Goal: Task Accomplishment & Management: Manage account settings

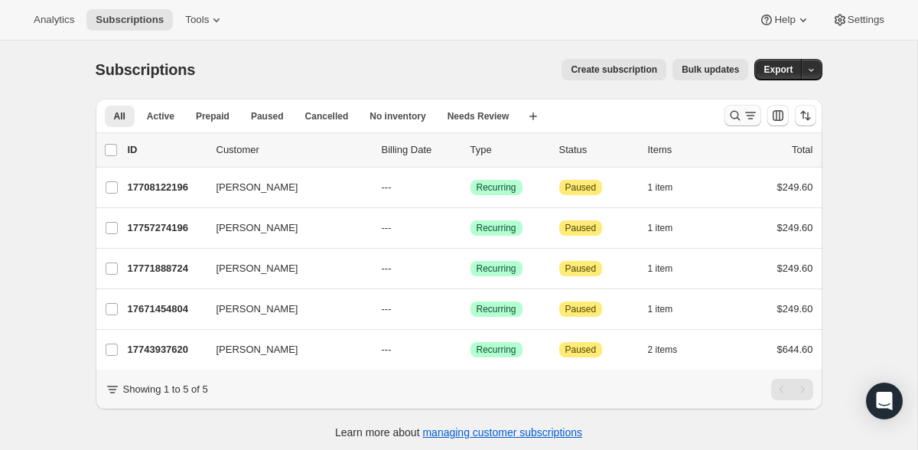
click at [738, 114] on icon "Search and filter results" at bounding box center [735, 116] width 10 height 10
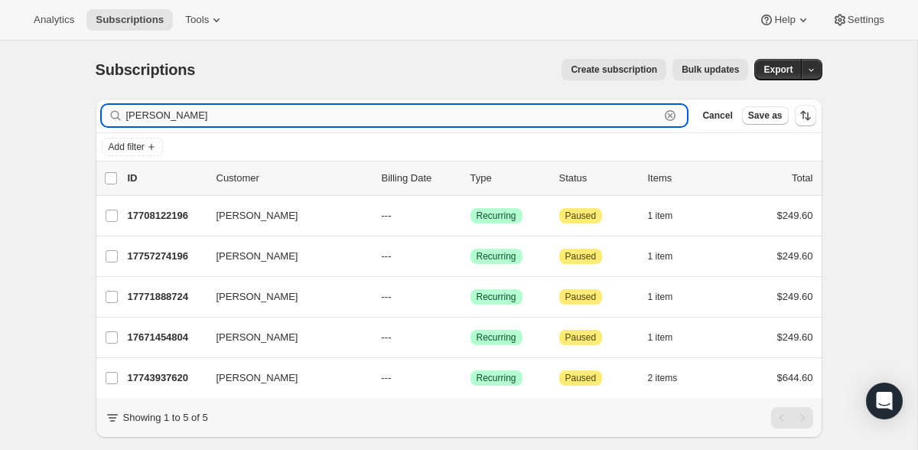
drag, startPoint x: 110, startPoint y: 116, endPoint x: 96, endPoint y: 116, distance: 14.6
click at [126, 116] on input "moyle" at bounding box center [393, 115] width 534 height 21
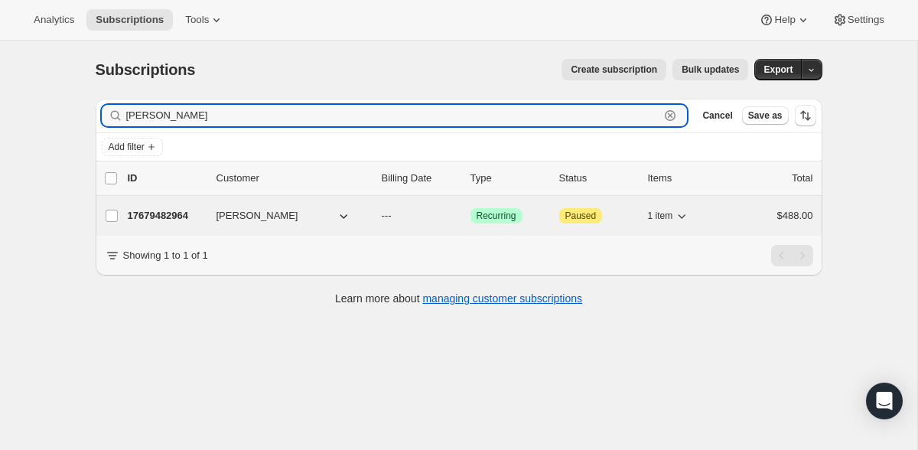
type input "Dean Oster"
click at [168, 213] on p "17679482964" at bounding box center [166, 215] width 77 height 15
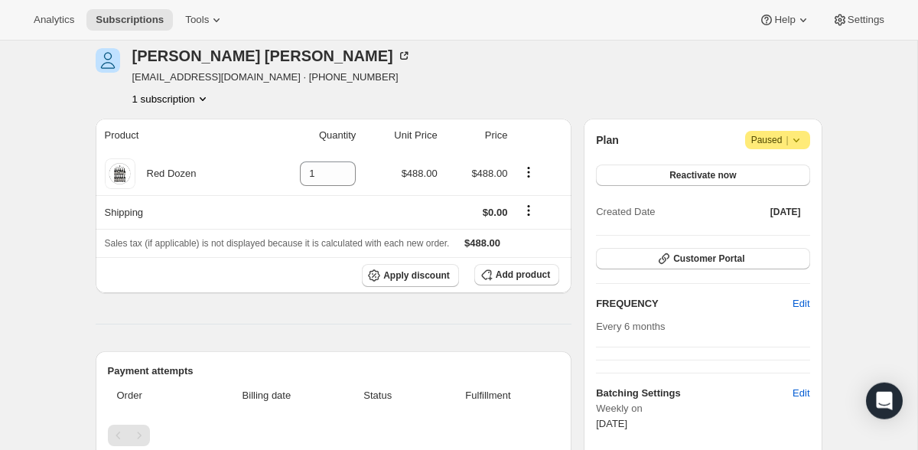
scroll to position [62, 0]
click at [525, 273] on span "Add product" at bounding box center [523, 275] width 54 height 12
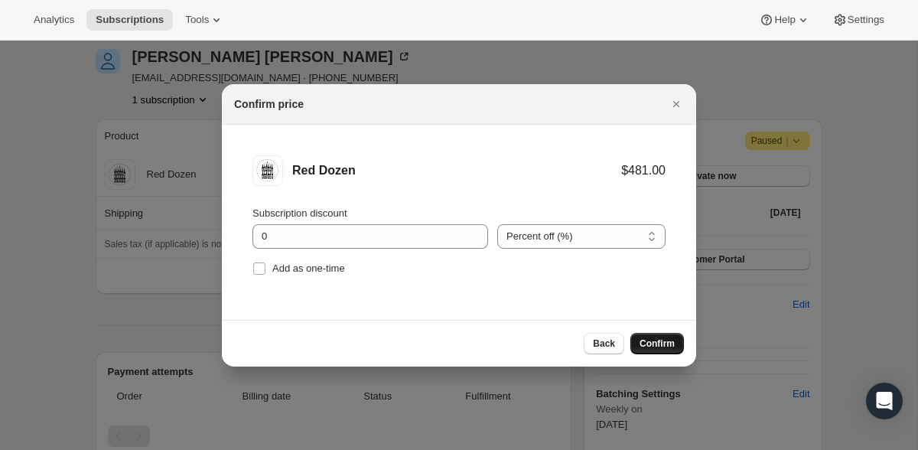
click at [655, 343] on span "Confirm" at bounding box center [657, 343] width 35 height 12
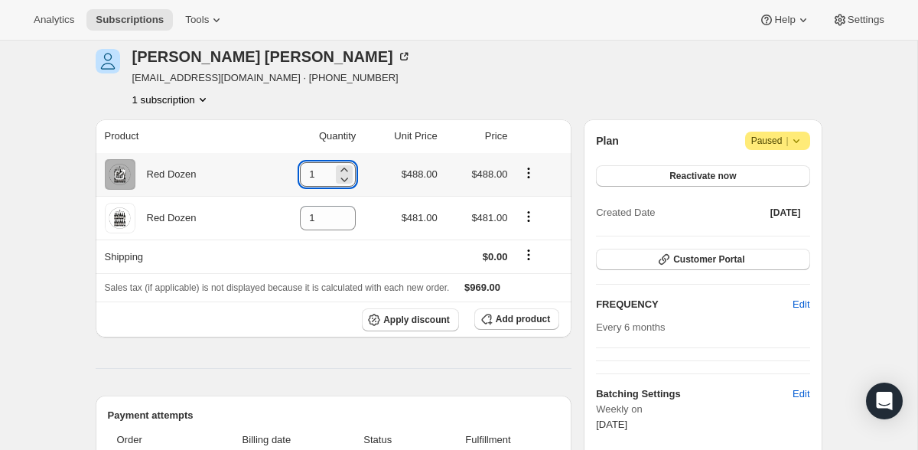
drag, startPoint x: 323, startPoint y: 181, endPoint x: 298, endPoint y: 178, distance: 25.4
click at [300, 178] on input "1" at bounding box center [316, 174] width 33 height 24
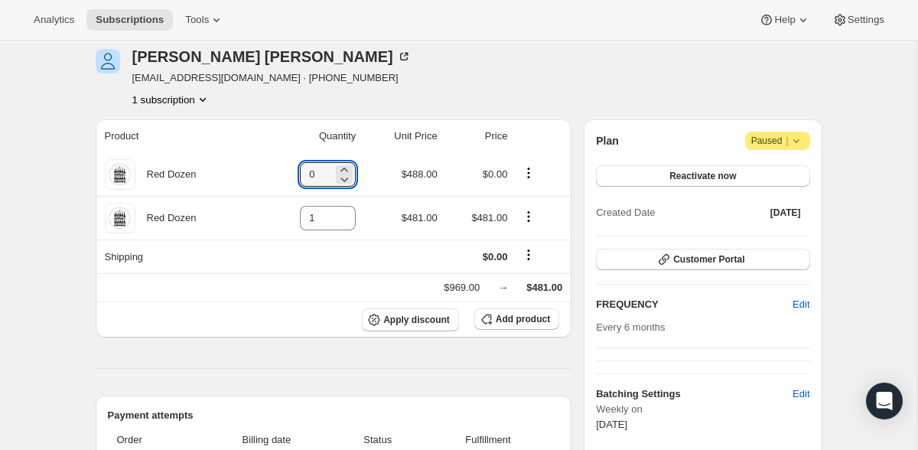
type input "0"
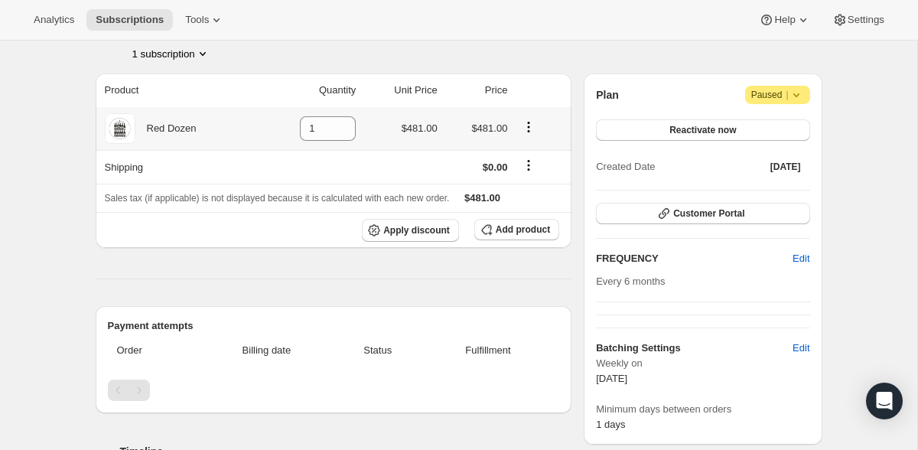
scroll to position [0, 0]
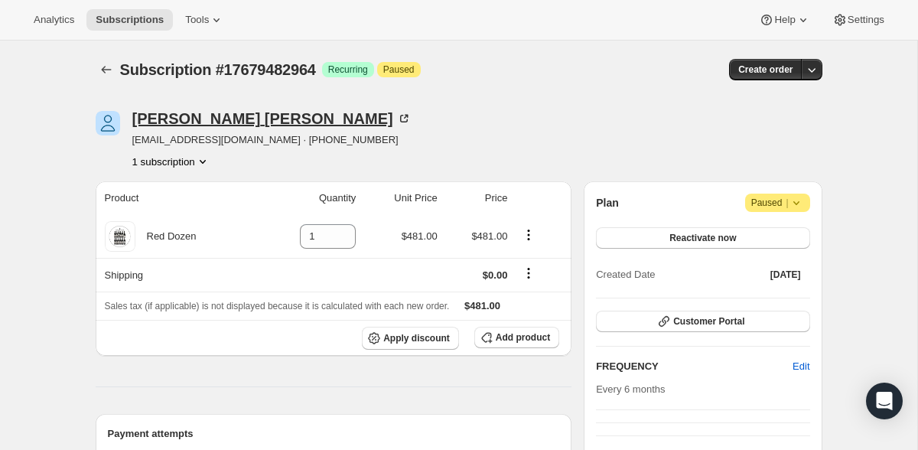
click at [396, 118] on icon at bounding box center [403, 118] width 15 height 15
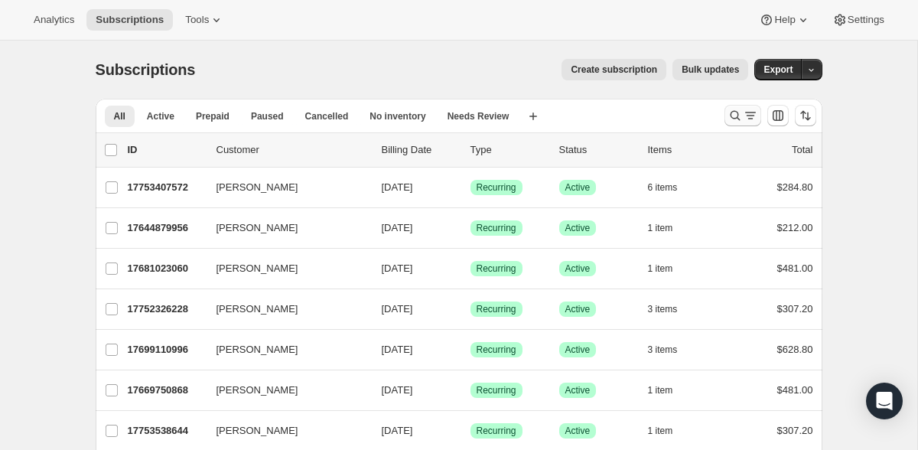
click at [743, 113] on icon "Search and filter results" at bounding box center [750, 115] width 15 height 15
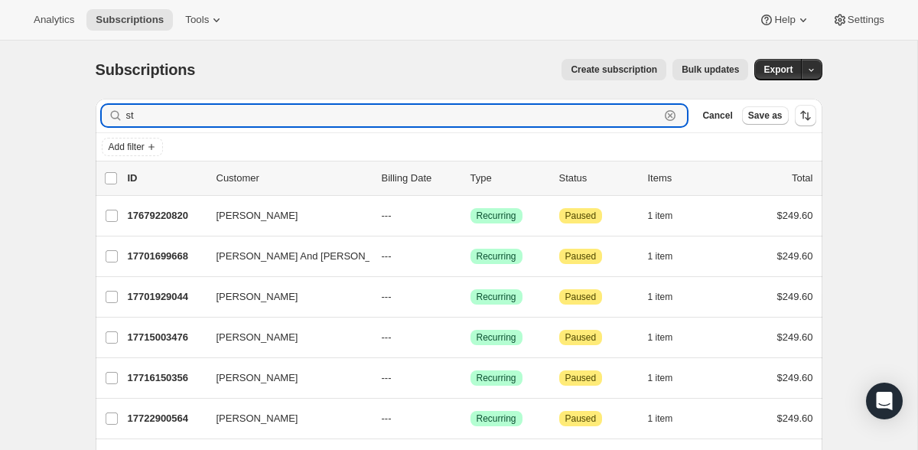
type input "s"
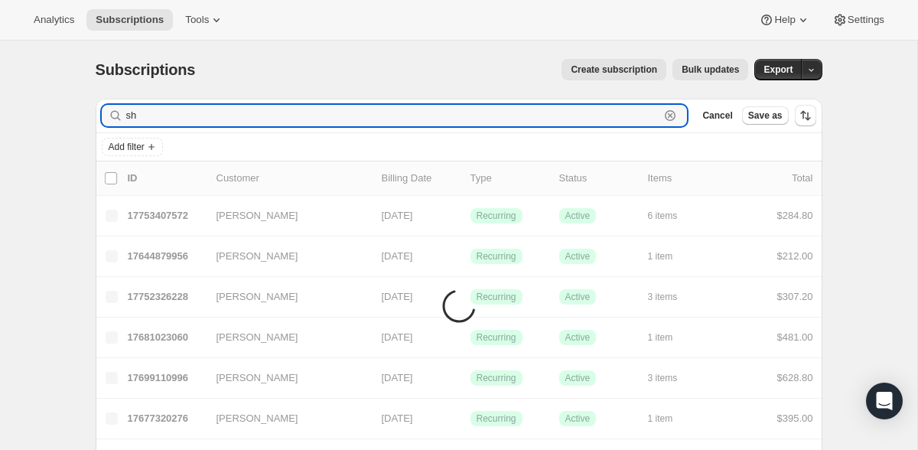
type input "s"
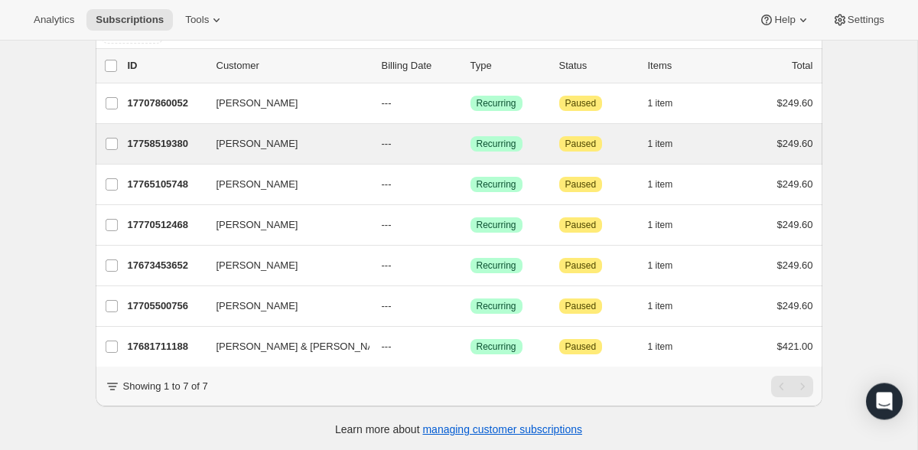
scroll to position [115, 0]
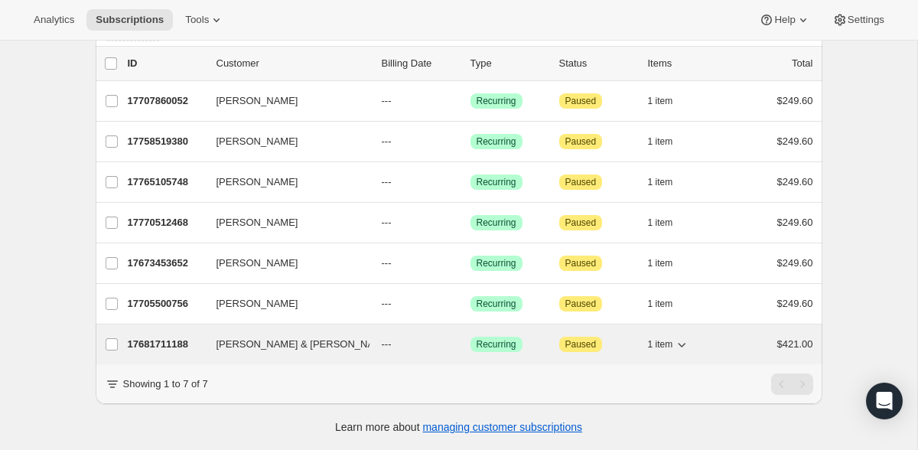
type input "[PERSON_NAME]"
click at [173, 347] on p "17681711188" at bounding box center [166, 344] width 77 height 15
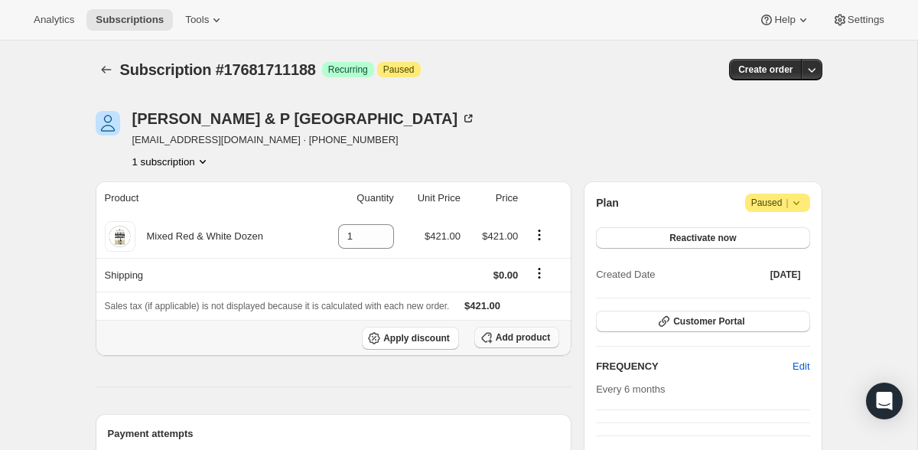
click at [527, 337] on span "Add product" at bounding box center [523, 337] width 54 height 12
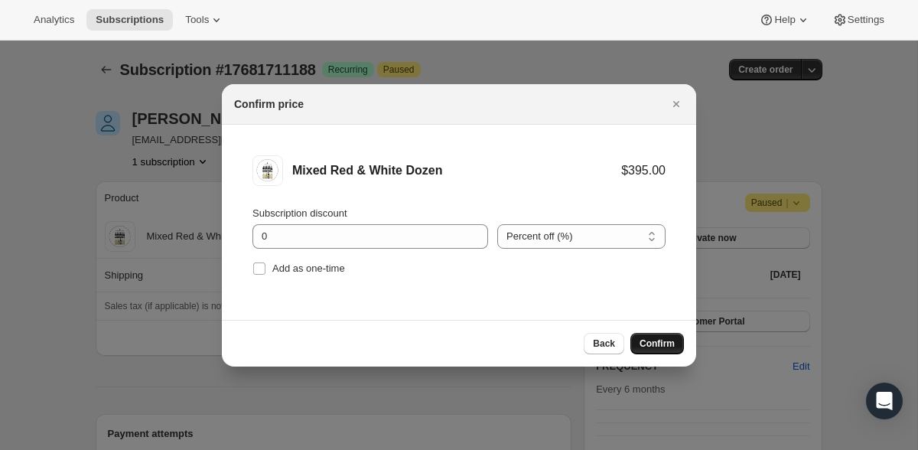
click at [661, 337] on button "Confirm" at bounding box center [658, 343] width 54 height 21
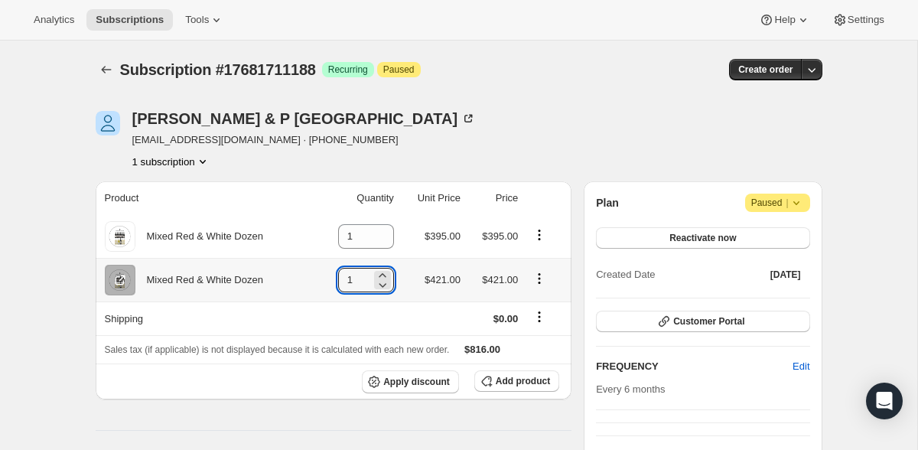
drag, startPoint x: 367, startPoint y: 277, endPoint x: 321, endPoint y: 288, distance: 47.1
click at [321, 288] on td "1" at bounding box center [356, 280] width 83 height 44
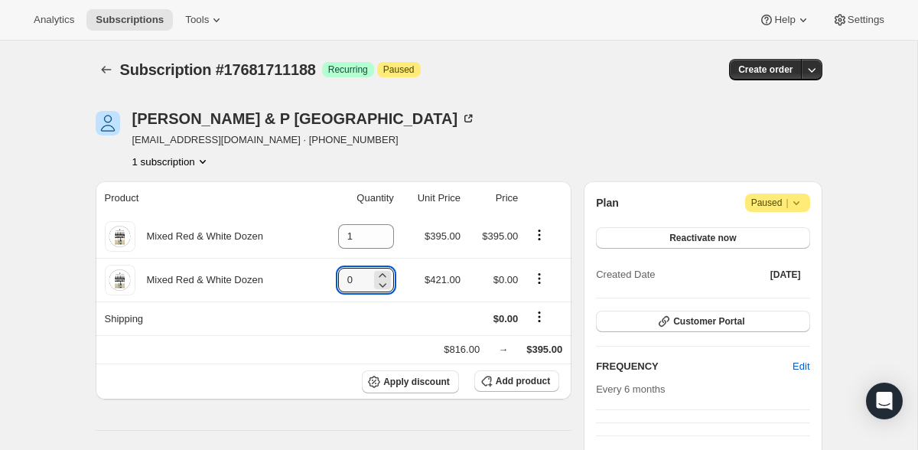
type input "0"
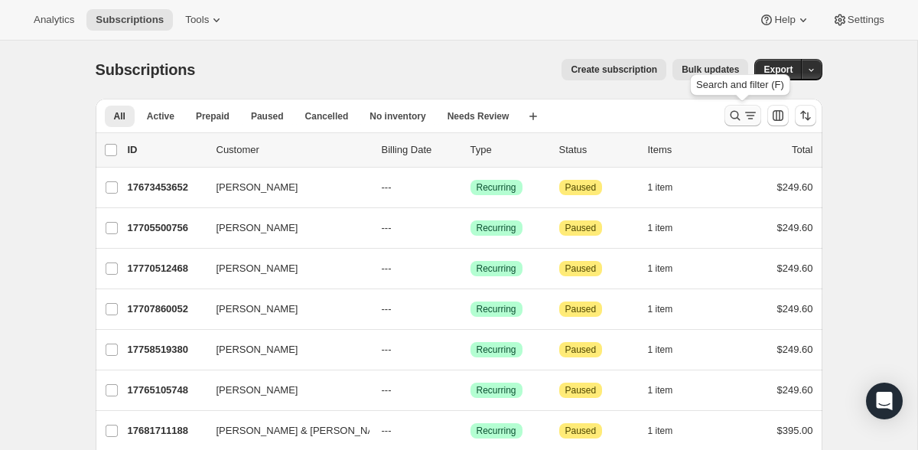
click at [730, 115] on icon "Search and filter results" at bounding box center [735, 115] width 15 height 15
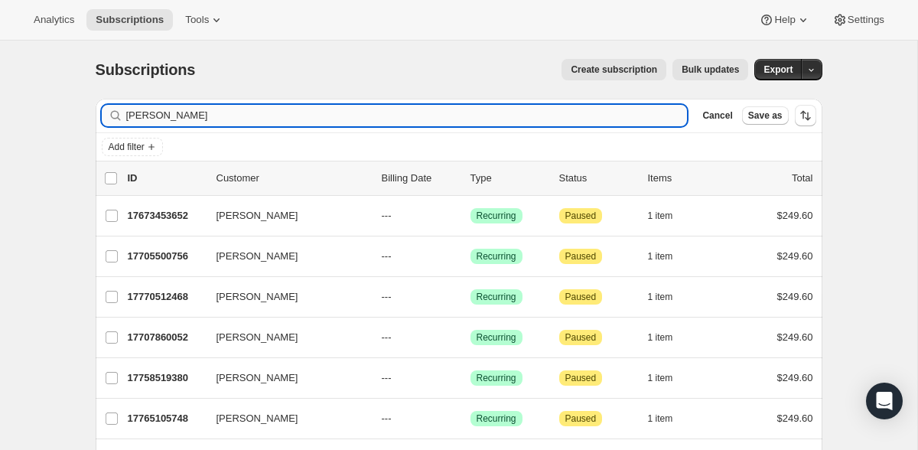
drag, startPoint x: 207, startPoint y: 115, endPoint x: 116, endPoint y: 114, distance: 91.1
click at [126, 114] on input "[PERSON_NAME]" at bounding box center [407, 115] width 562 height 21
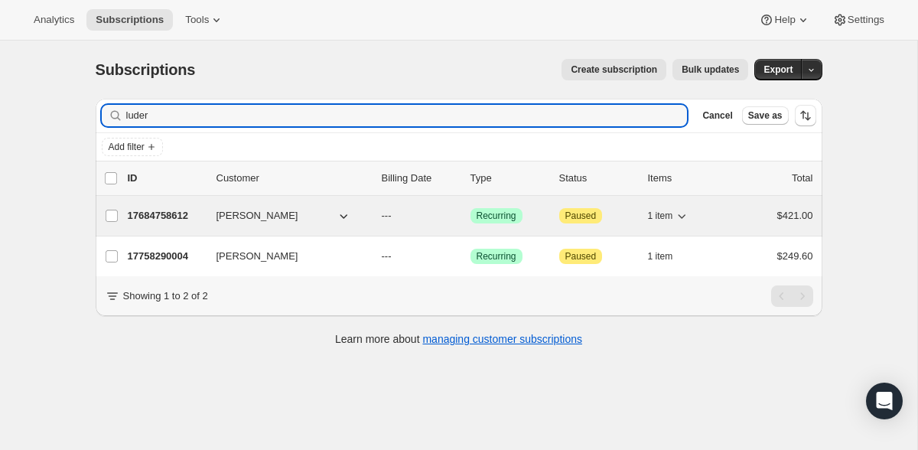
type input "luder"
click at [147, 215] on p "17684758612" at bounding box center [166, 215] width 77 height 15
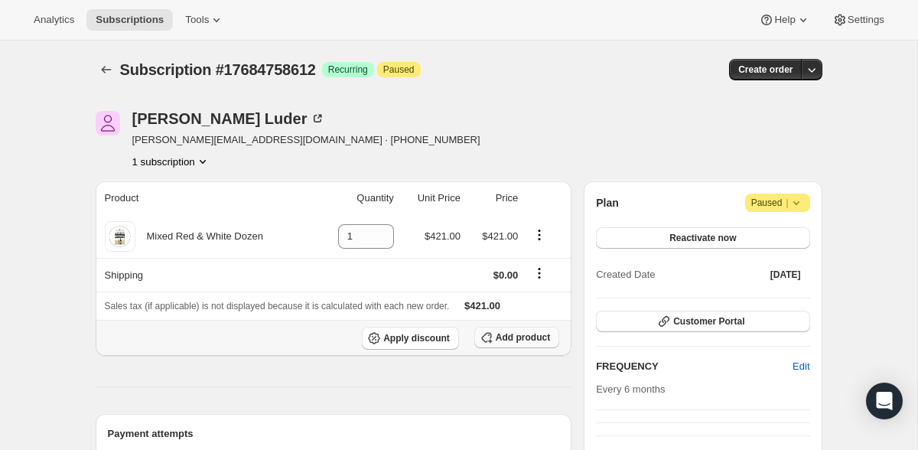
click at [515, 334] on span "Add product" at bounding box center [523, 337] width 54 height 12
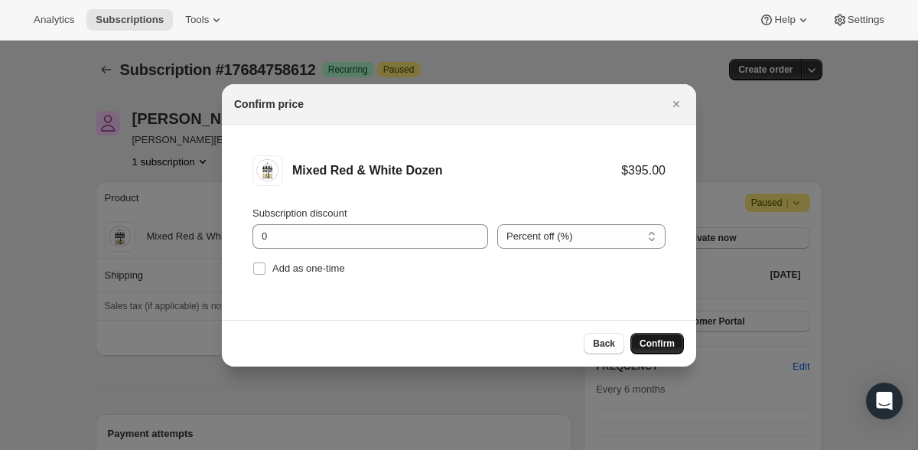
click at [660, 344] on span "Confirm" at bounding box center [657, 343] width 35 height 12
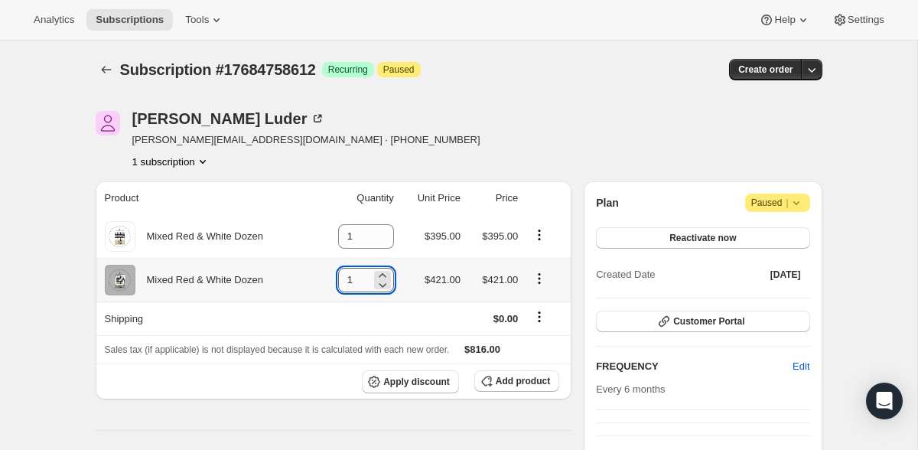
drag, startPoint x: 358, startPoint y: 278, endPoint x: 331, endPoint y: 276, distance: 27.6
click at [338, 276] on input "1" at bounding box center [354, 280] width 33 height 24
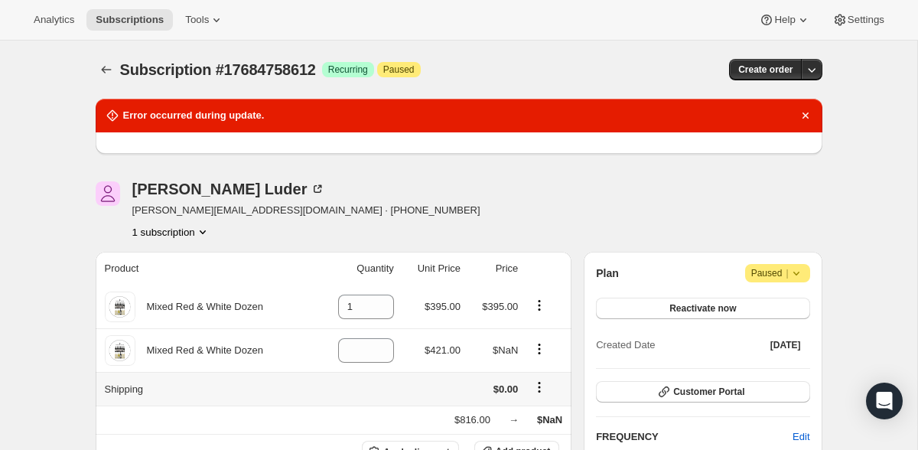
click at [227, 383] on th "Shipping" at bounding box center [206, 389] width 220 height 34
click at [354, 356] on input "number" at bounding box center [354, 350] width 33 height 24
type input "0"
click at [345, 390] on td at bounding box center [356, 389] width 83 height 34
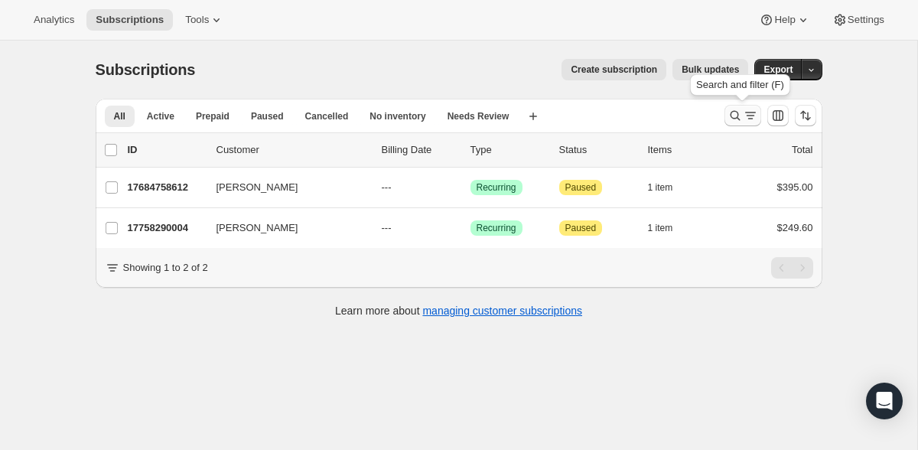
click at [742, 116] on icon "Search and filter results" at bounding box center [735, 115] width 15 height 15
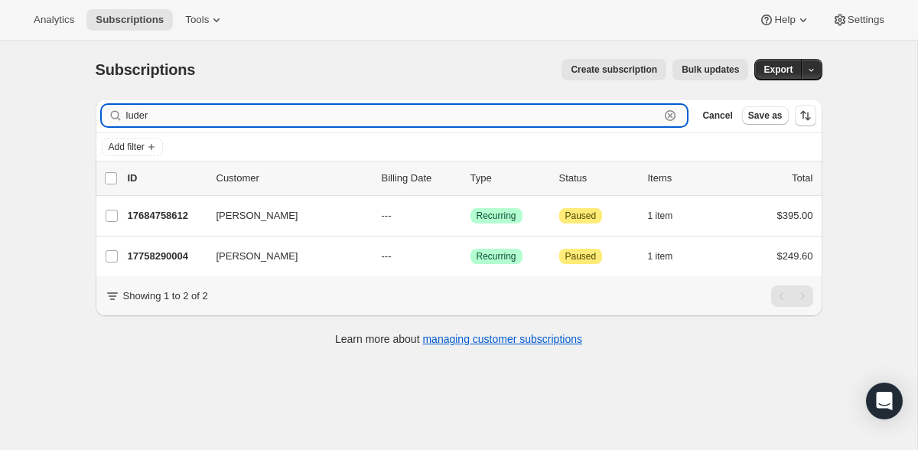
drag, startPoint x: 156, startPoint y: 112, endPoint x: 97, endPoint y: 115, distance: 59.0
click at [126, 115] on input "luder" at bounding box center [393, 115] width 534 height 21
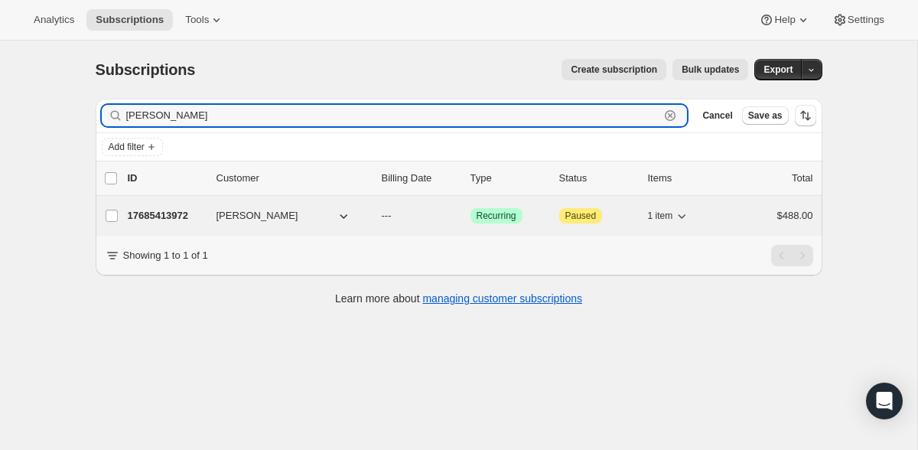
type input "[PERSON_NAME]"
click at [158, 217] on p "17685413972" at bounding box center [166, 215] width 77 height 15
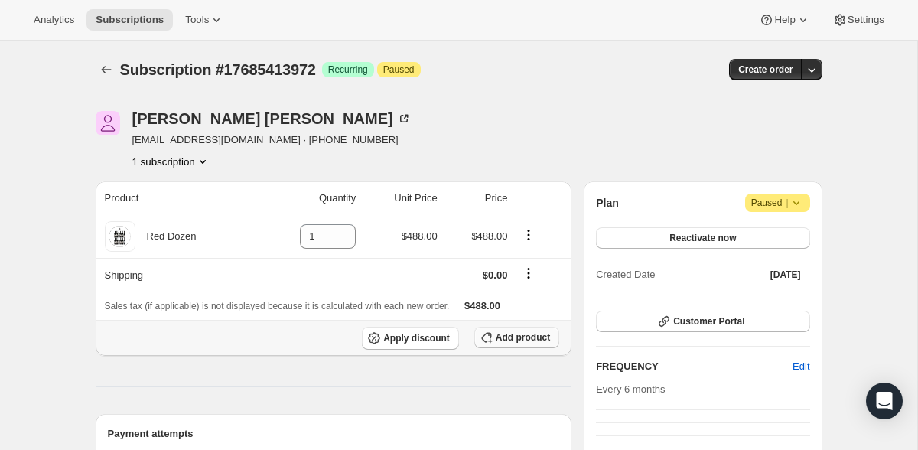
click at [522, 335] on span "Add product" at bounding box center [523, 337] width 54 height 12
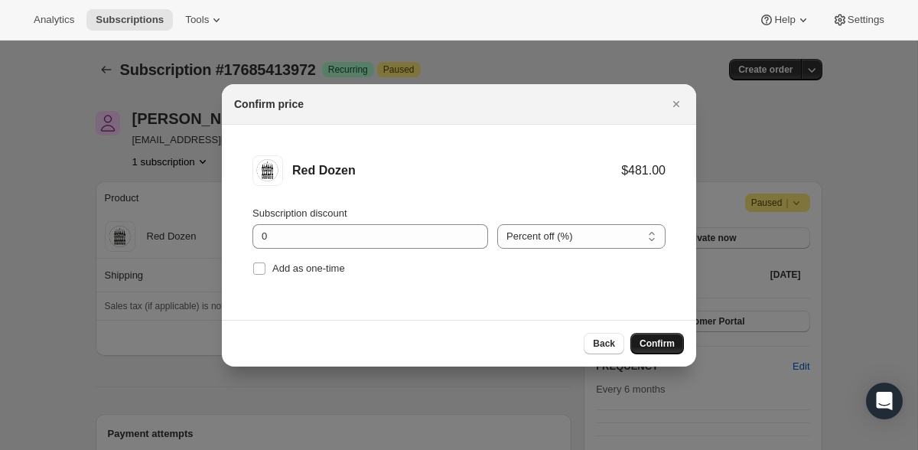
click at [657, 345] on span "Confirm" at bounding box center [657, 343] width 35 height 12
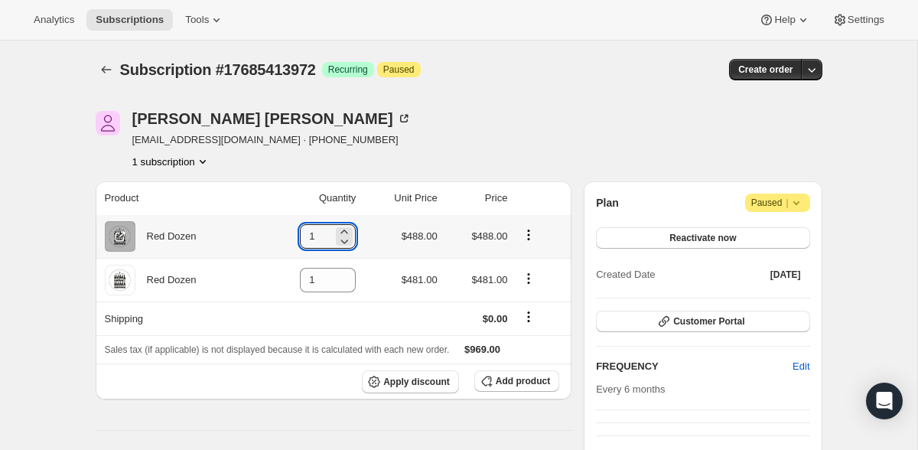
drag, startPoint x: 324, startPoint y: 240, endPoint x: 282, endPoint y: 243, distance: 43.0
click at [282, 243] on td "1" at bounding box center [309, 236] width 101 height 43
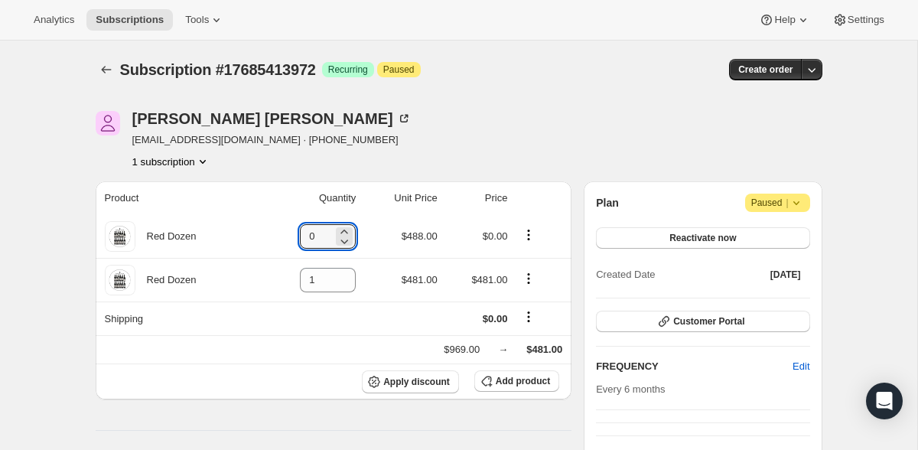
type input "0"
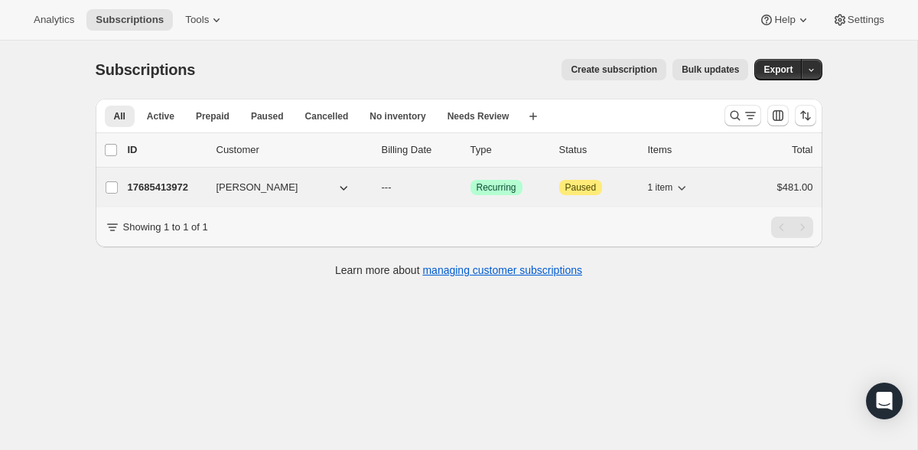
click at [164, 187] on p "17685413972" at bounding box center [166, 187] width 77 height 15
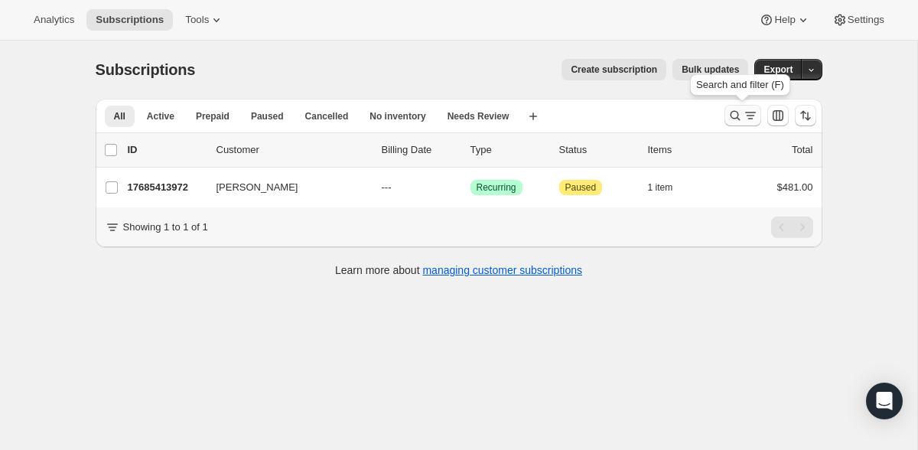
click at [750, 117] on icon "Search and filter results" at bounding box center [750, 115] width 15 height 15
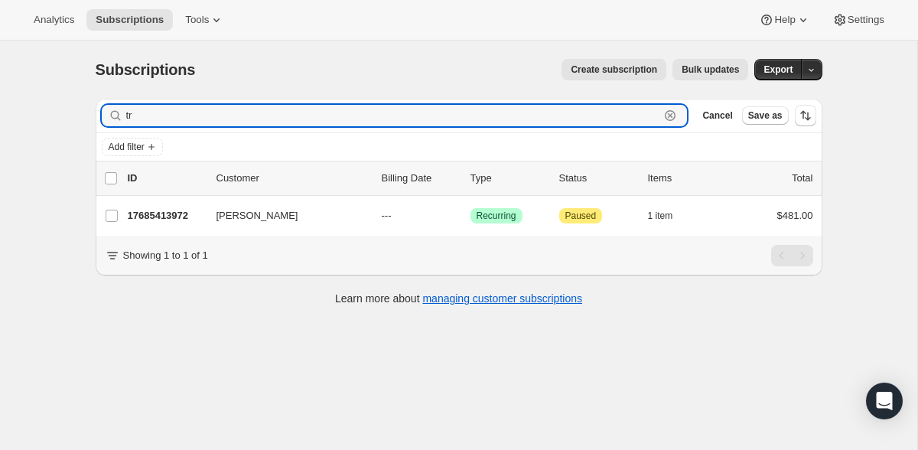
type input "t"
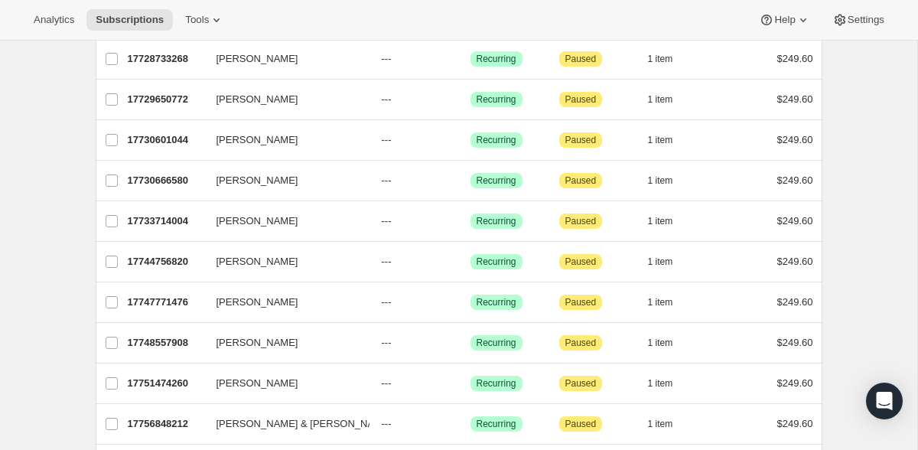
scroll to position [1494, 0]
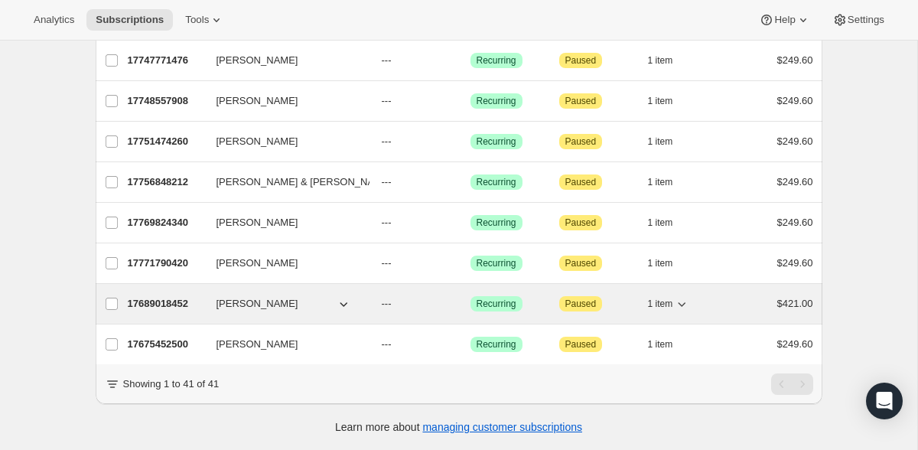
type input "van"
click at [148, 303] on p "17689018452" at bounding box center [166, 303] width 77 height 15
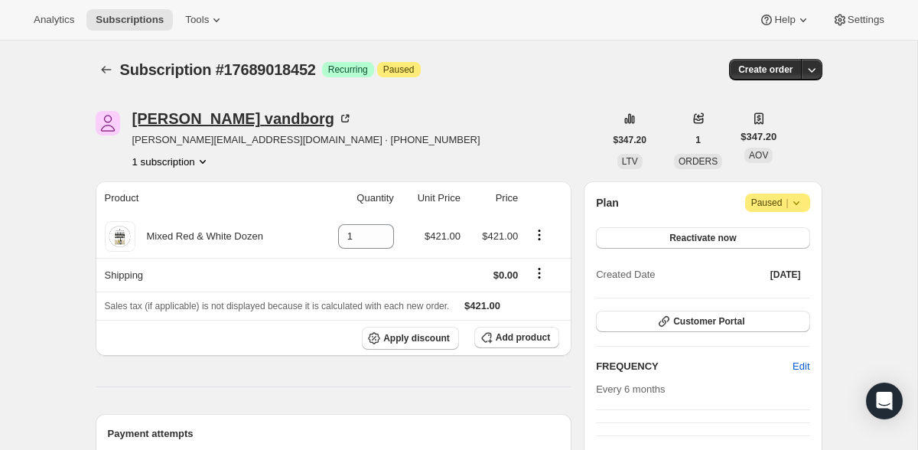
click at [337, 119] on icon at bounding box center [344, 118] width 15 height 15
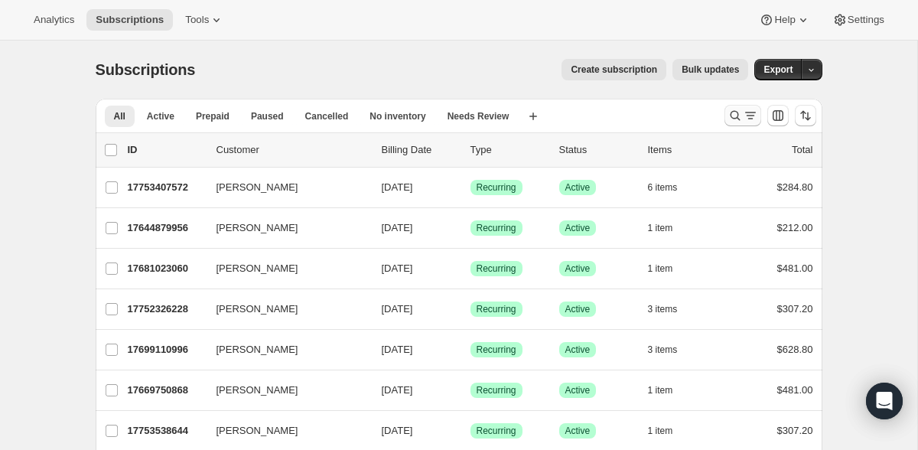
click at [741, 115] on icon "Search and filter results" at bounding box center [735, 115] width 15 height 15
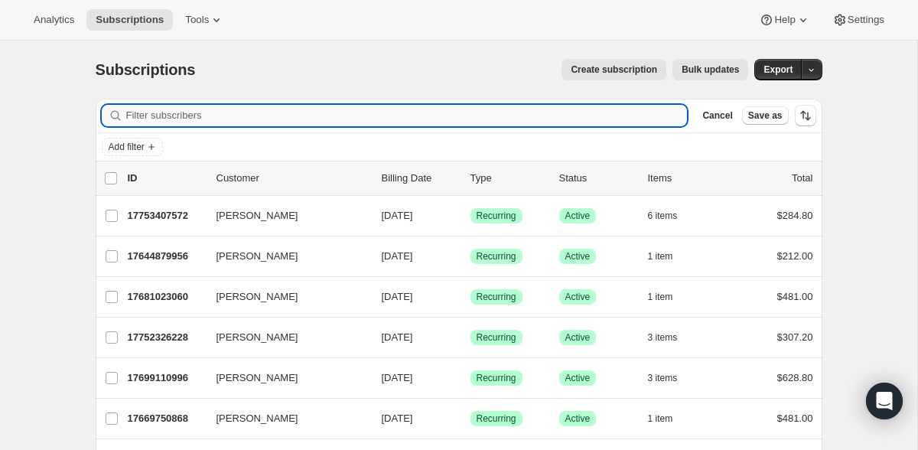
click at [237, 106] on input "Filter subscribers" at bounding box center [407, 115] width 562 height 21
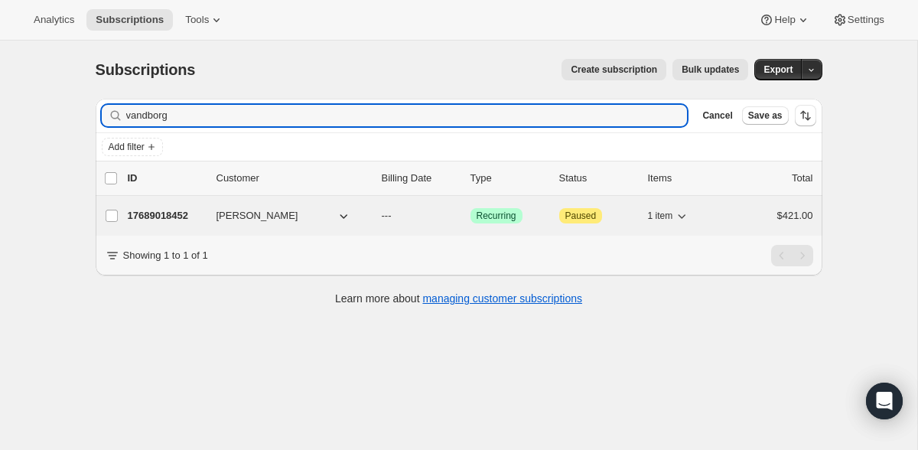
type input "vandborg"
click at [158, 214] on p "17689018452" at bounding box center [166, 215] width 77 height 15
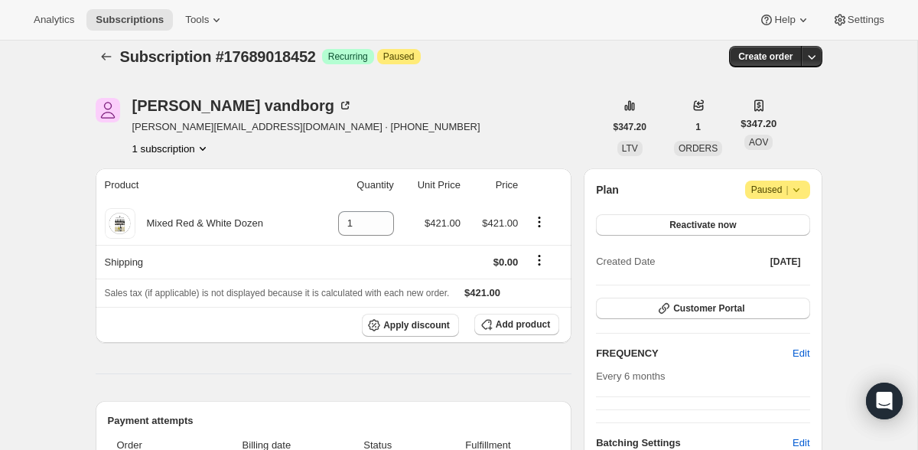
scroll to position [11, 0]
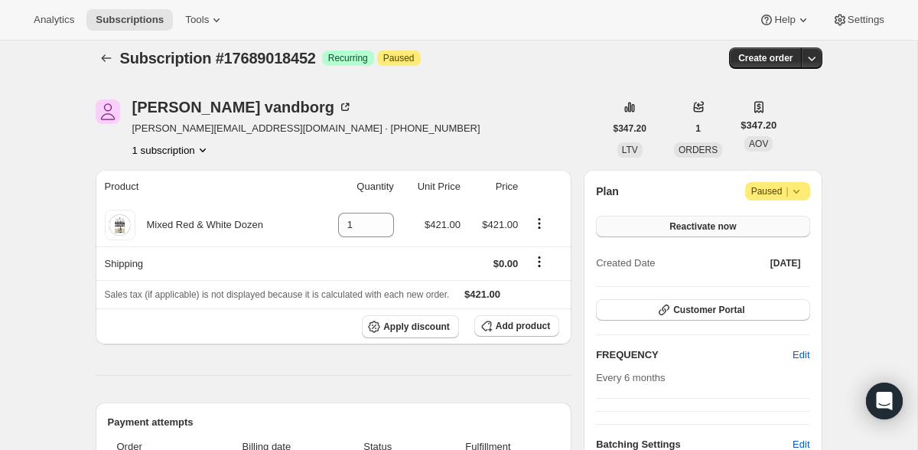
click at [704, 221] on span "Reactivate now" at bounding box center [703, 226] width 67 height 12
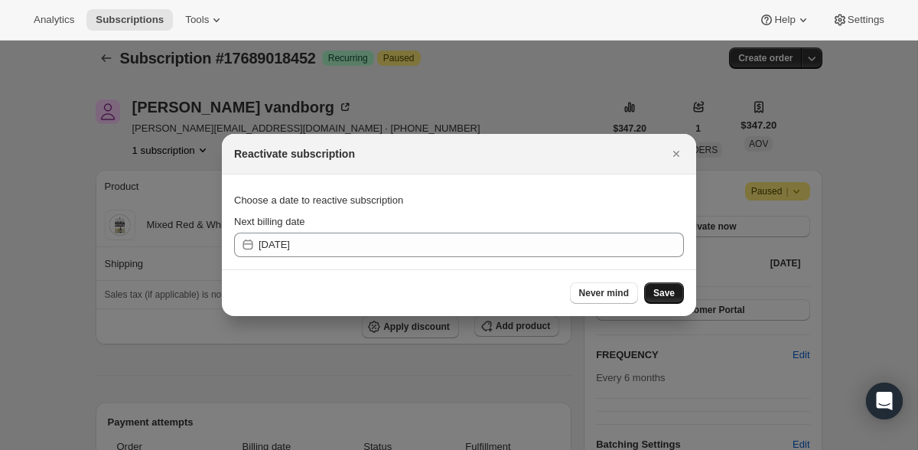
click at [662, 292] on span "Save" at bounding box center [664, 293] width 21 height 12
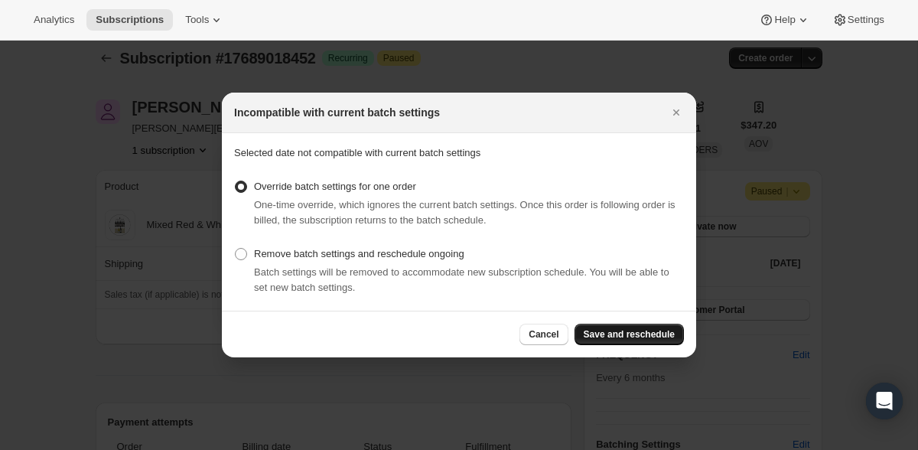
click at [649, 331] on span "Save and reschedule" at bounding box center [629, 334] width 91 height 12
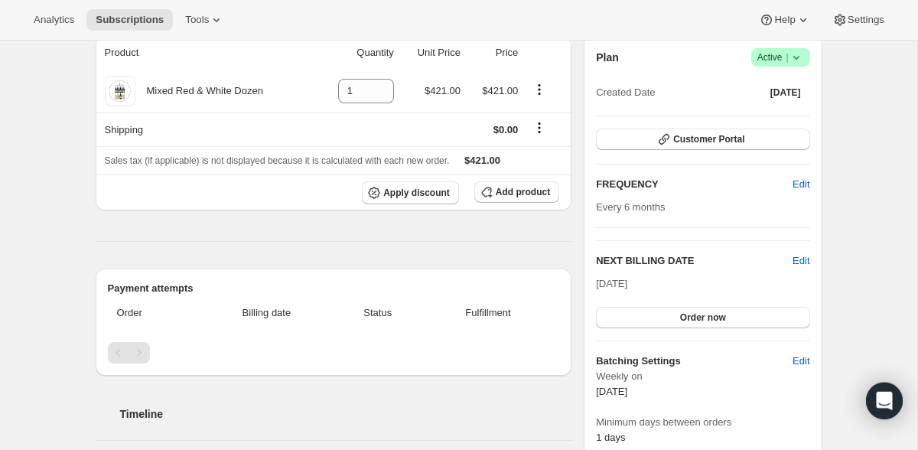
scroll to position [0, 0]
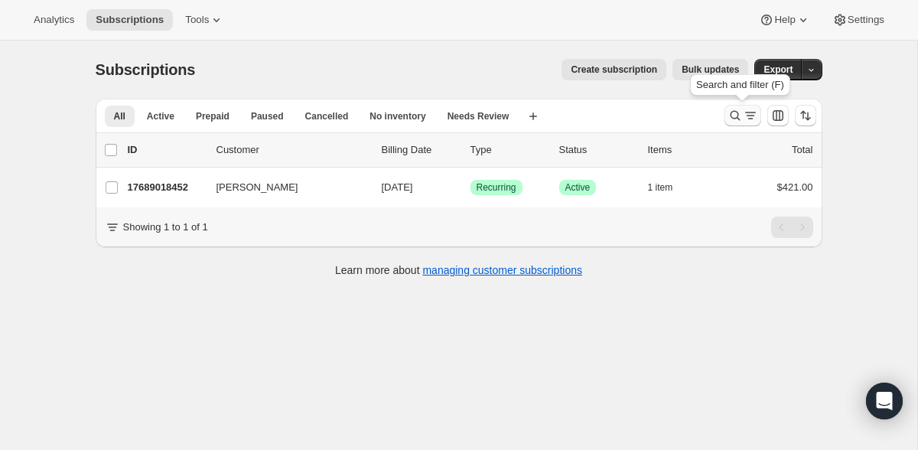
click at [740, 116] on icon "Search and filter results" at bounding box center [735, 115] width 15 height 15
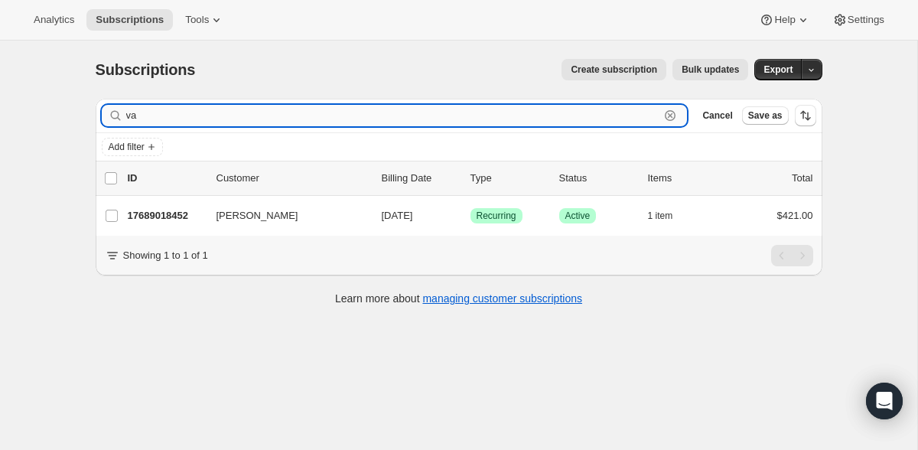
type input "v"
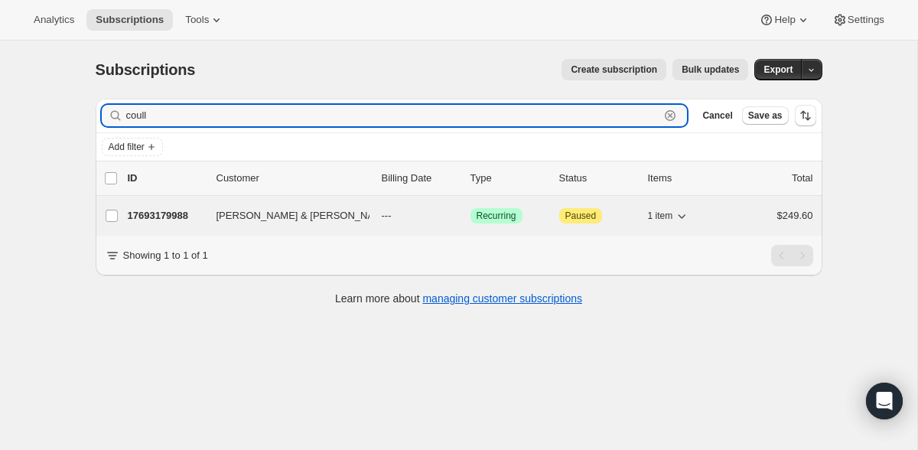
type input "coull"
click at [163, 216] on p "17693179988" at bounding box center [166, 215] width 77 height 15
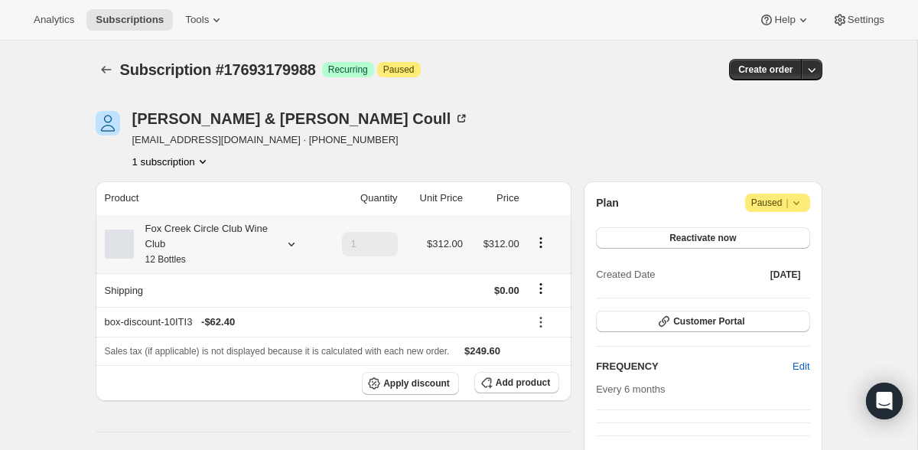
click at [292, 243] on icon at bounding box center [291, 243] width 15 height 15
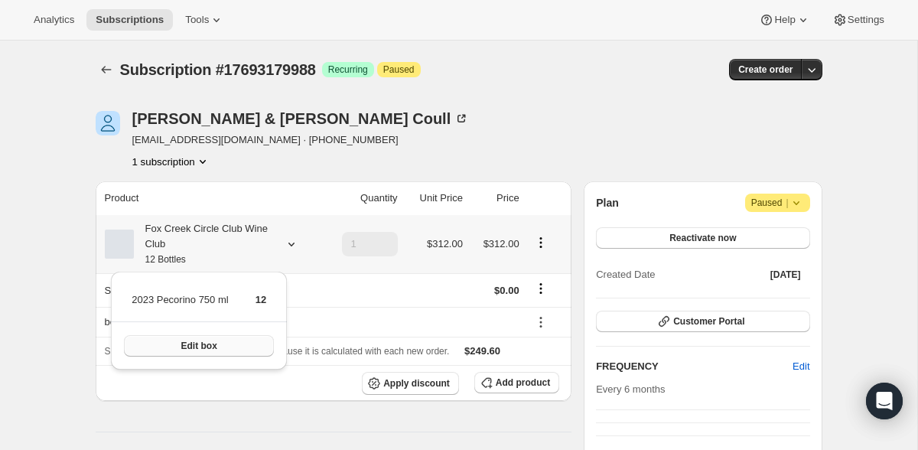
click at [215, 343] on span "Edit box" at bounding box center [199, 346] width 36 height 12
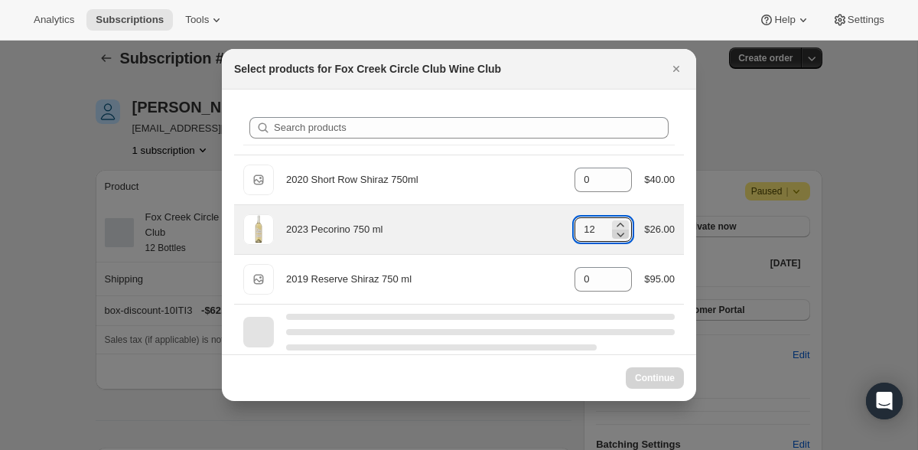
click at [621, 237] on icon ":ru7:" at bounding box center [620, 234] width 15 height 15
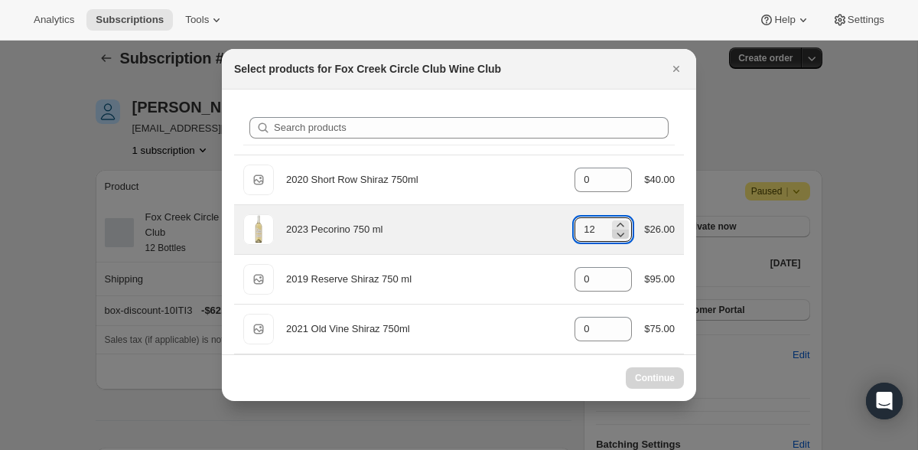
click at [621, 237] on icon ":ru7:" at bounding box center [620, 234] width 15 height 15
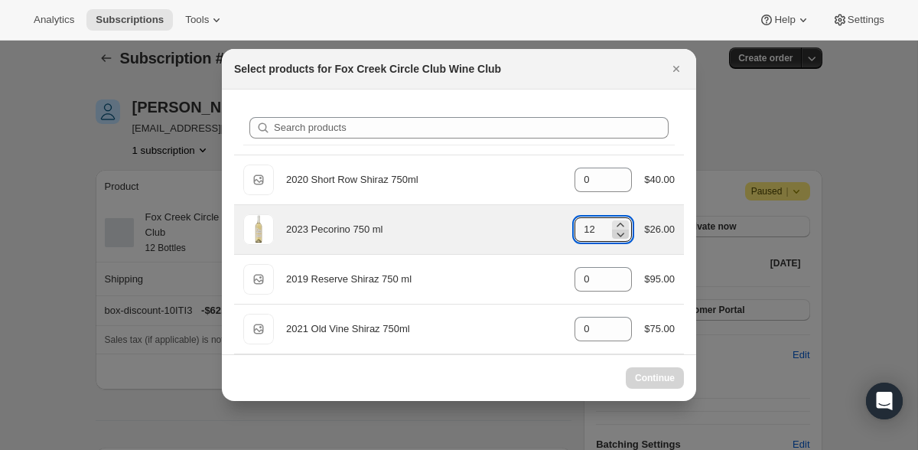
click at [620, 232] on icon ":ru7:" at bounding box center [620, 234] width 15 height 15
click at [620, 236] on icon ":ru7:" at bounding box center [620, 234] width 15 height 15
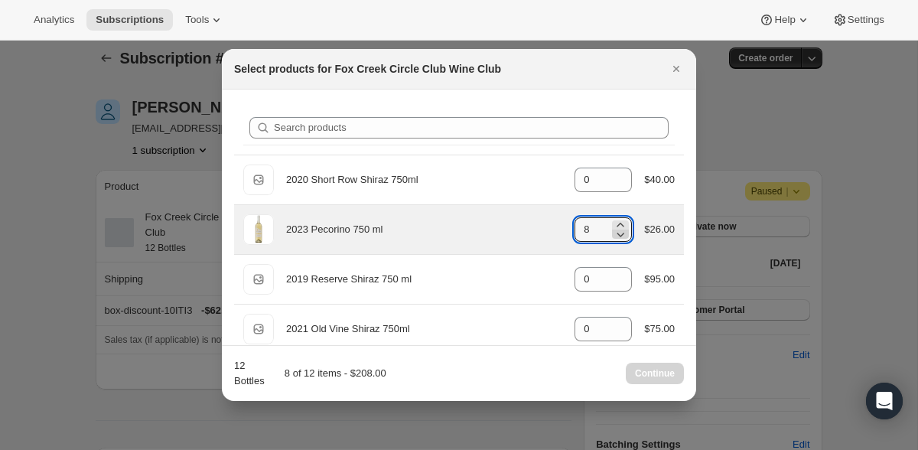
click at [620, 236] on icon ":ru7:" at bounding box center [620, 234] width 15 height 15
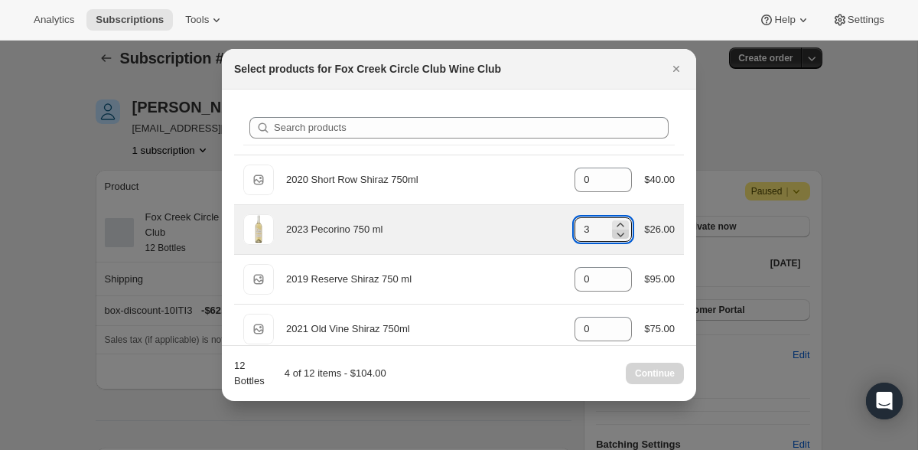
click at [620, 236] on icon ":ru7:" at bounding box center [620, 234] width 15 height 15
type input "0"
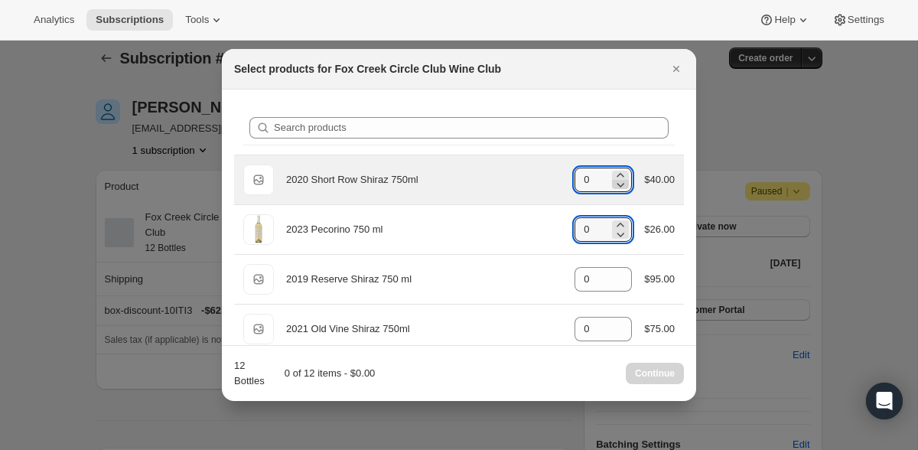
click at [620, 178] on icon ":ru7:" at bounding box center [620, 184] width 15 height 15
click at [620, 176] on icon ":ru7:" at bounding box center [621, 175] width 7 height 4
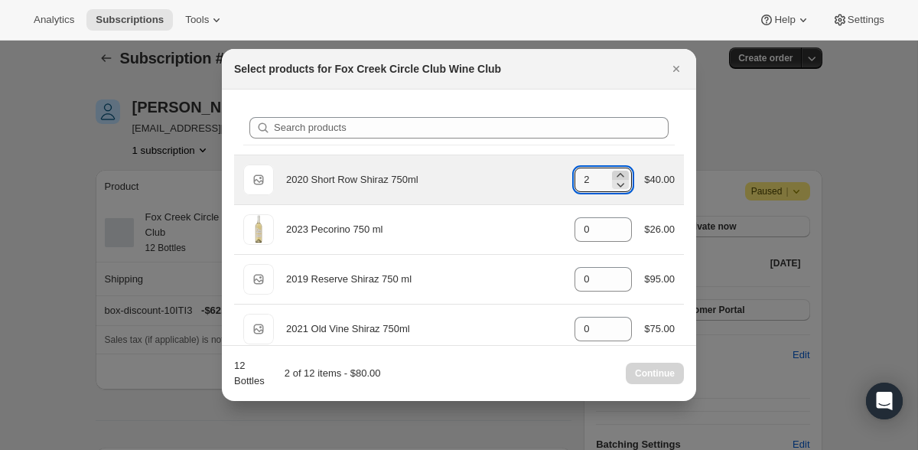
click at [620, 176] on icon ":ru7:" at bounding box center [621, 175] width 7 height 4
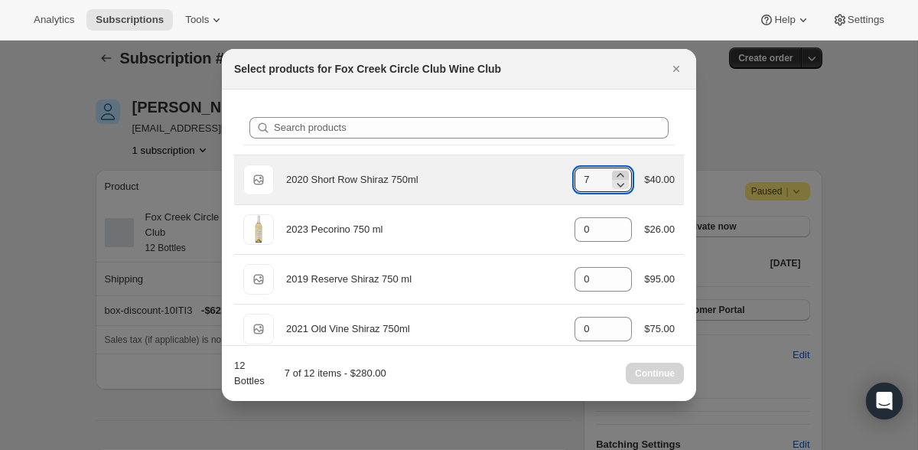
click at [620, 176] on icon ":ru7:" at bounding box center [621, 175] width 7 height 4
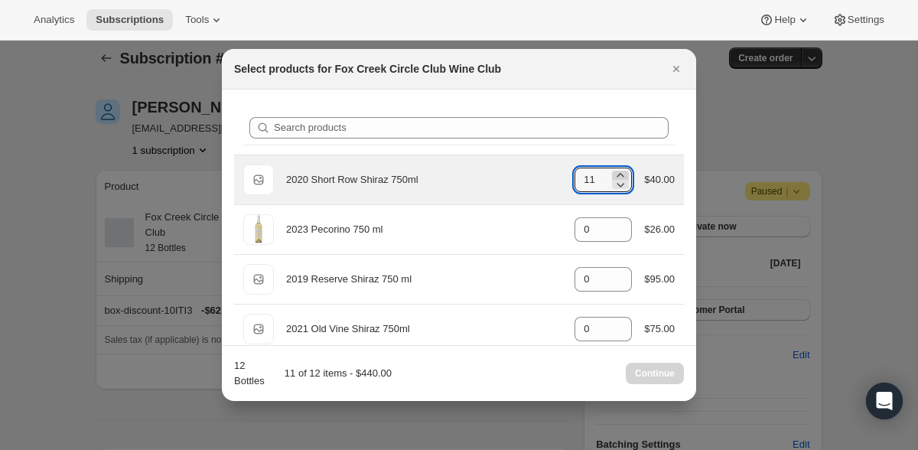
type input "12"
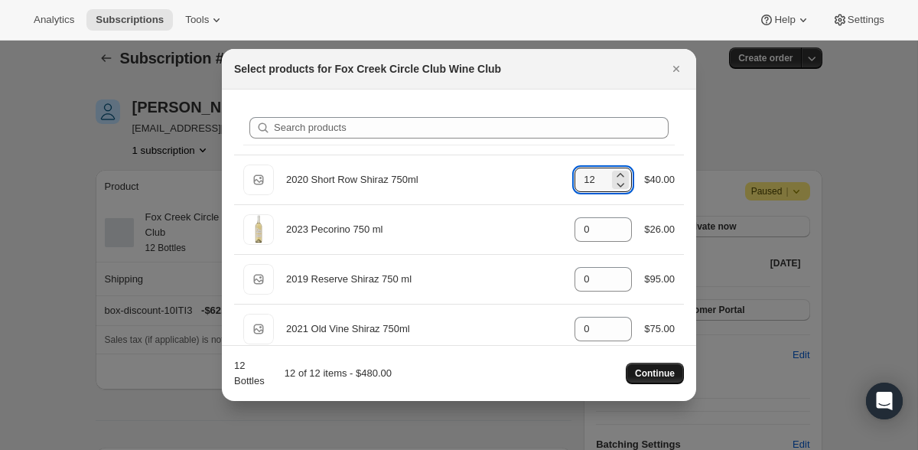
click at [664, 375] on span "Continue" at bounding box center [655, 373] width 40 height 12
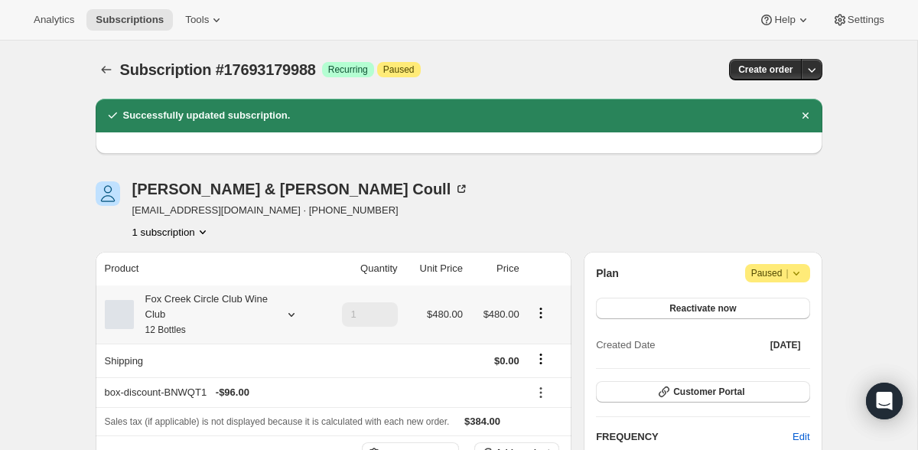
click at [292, 314] on icon at bounding box center [291, 314] width 15 height 15
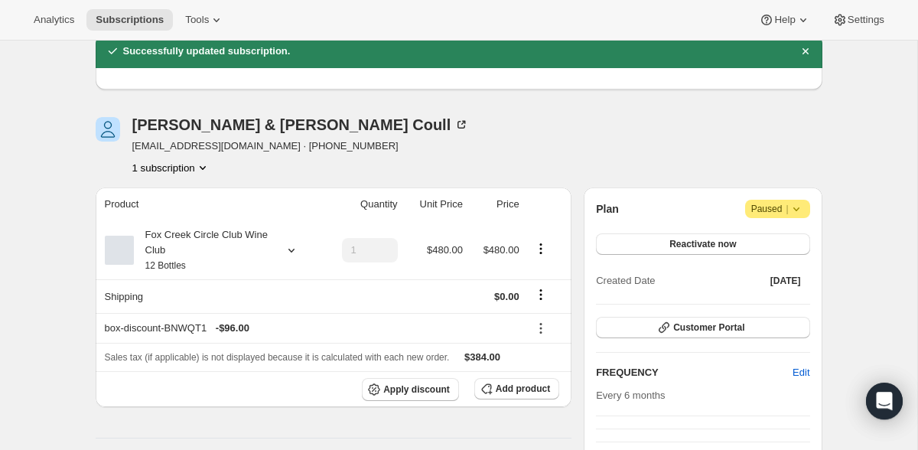
scroll to position [71, 0]
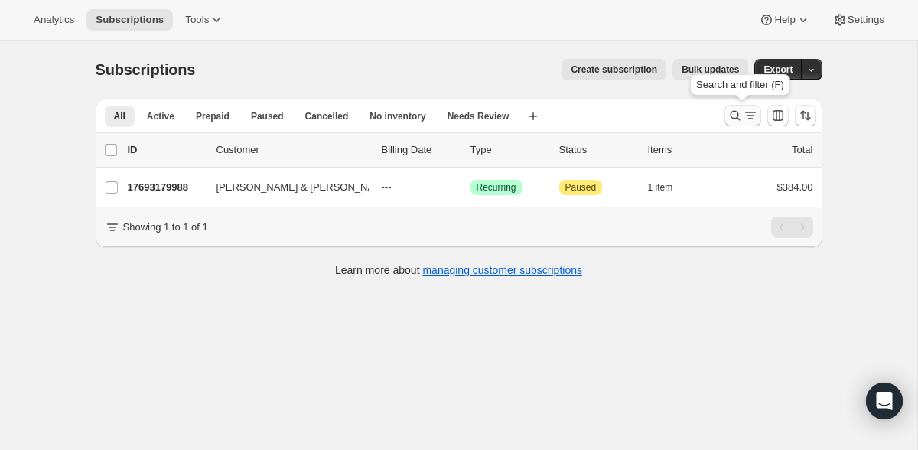
click at [751, 109] on icon "Search and filter results" at bounding box center [750, 115] width 15 height 15
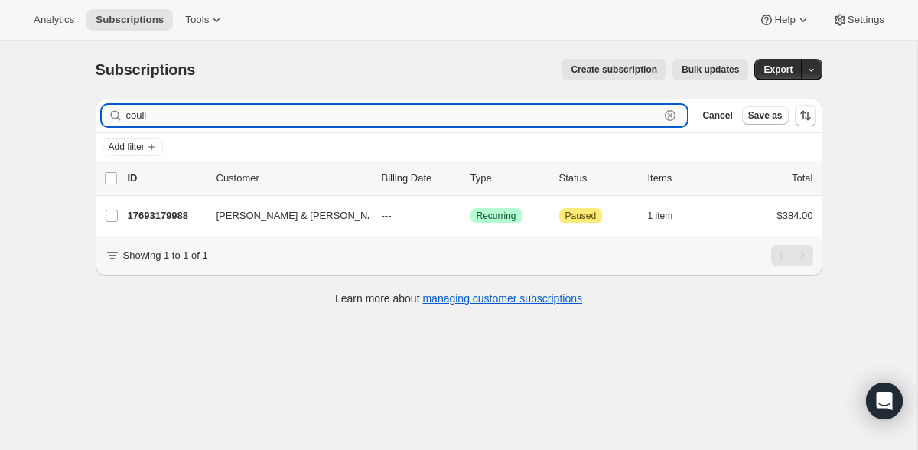
drag, startPoint x: 161, startPoint y: 115, endPoint x: 115, endPoint y: 119, distance: 46.1
click at [126, 119] on input "coull" at bounding box center [393, 115] width 534 height 21
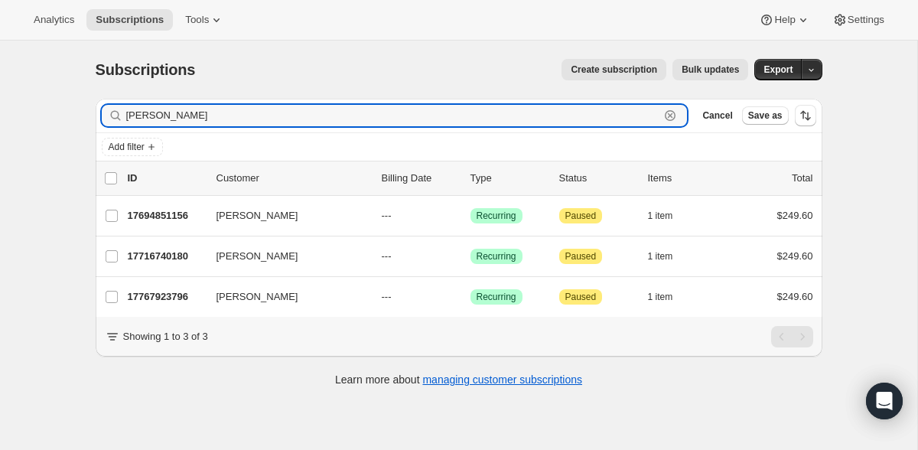
type input "walker"
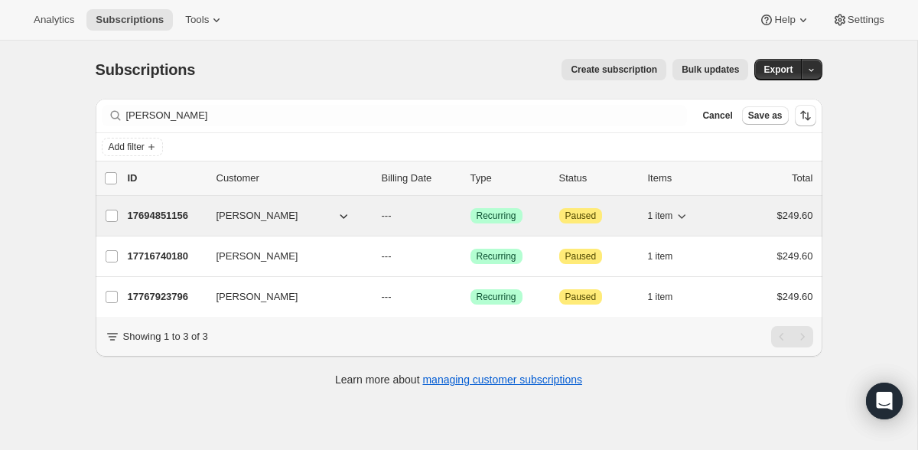
click at [149, 215] on p "17694851156" at bounding box center [166, 215] width 77 height 15
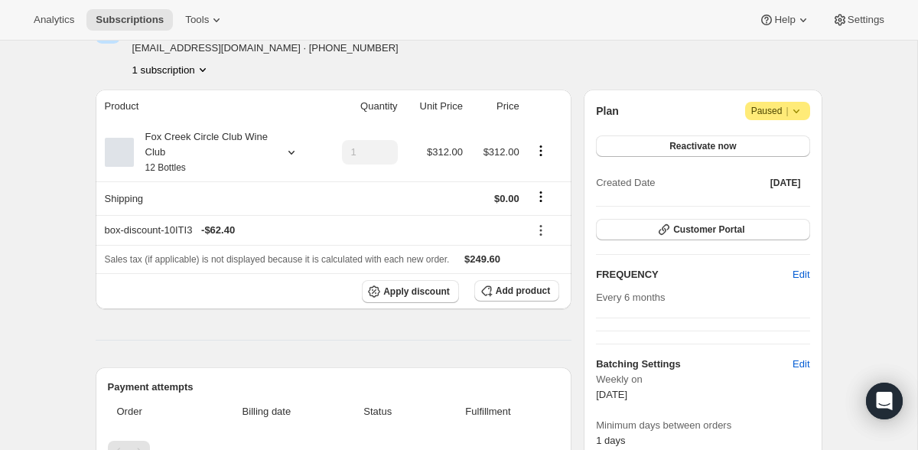
scroll to position [91, 0]
click at [292, 152] on icon at bounding box center [291, 152] width 15 height 15
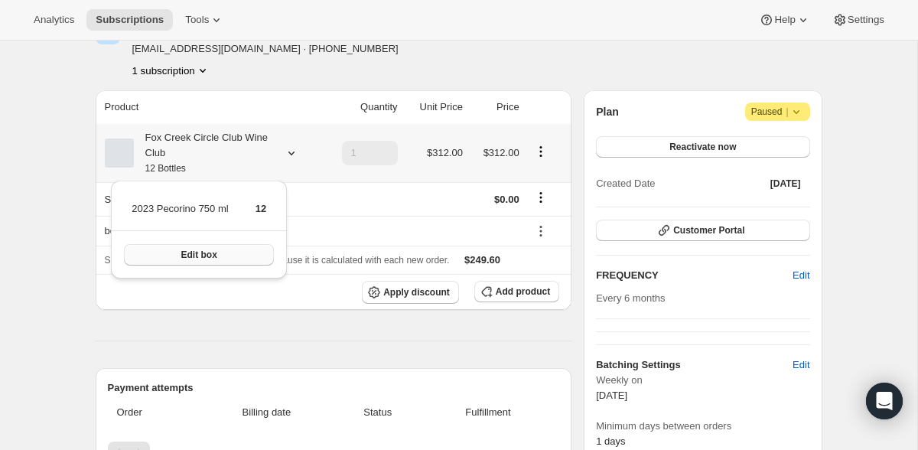
click at [253, 258] on button "Edit box" at bounding box center [199, 254] width 150 height 21
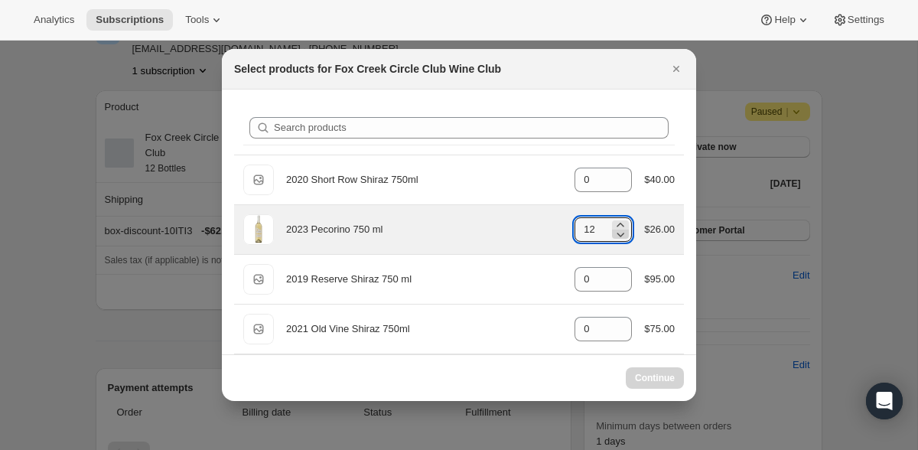
click at [624, 238] on icon ":r1cm:" at bounding box center [620, 234] width 15 height 15
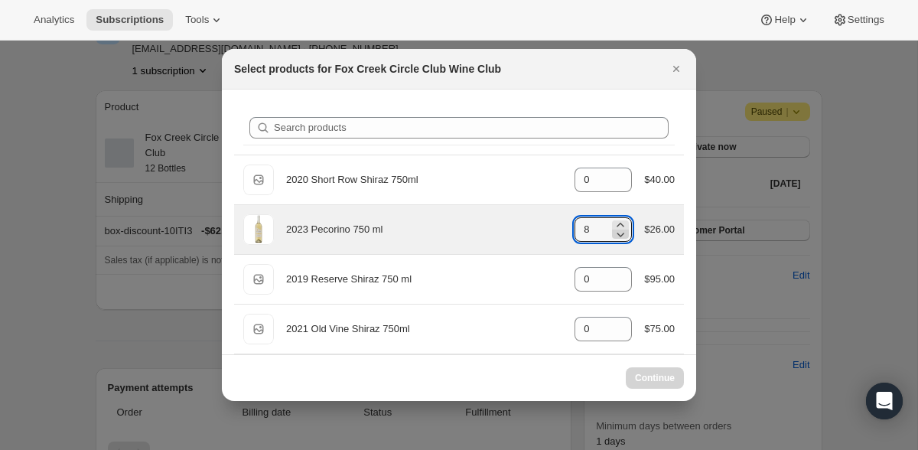
click at [624, 238] on icon ":r1cm:" at bounding box center [620, 234] width 15 height 15
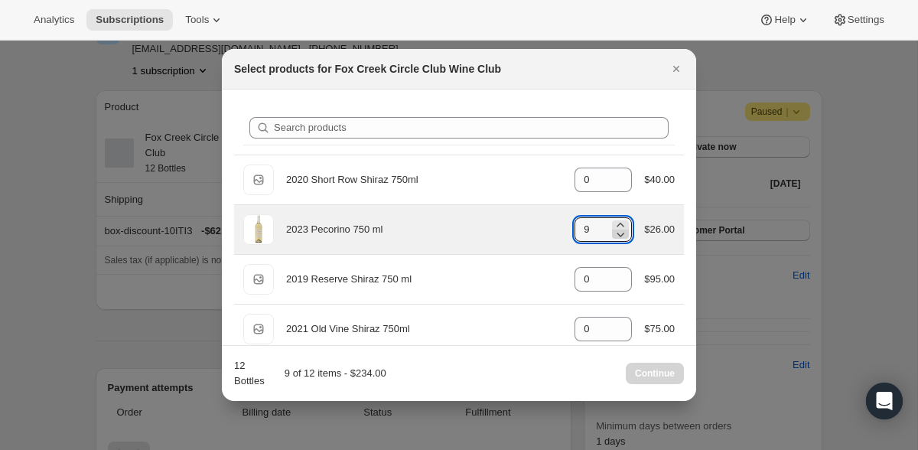
click at [624, 238] on icon ":r1cm:" at bounding box center [620, 234] width 15 height 15
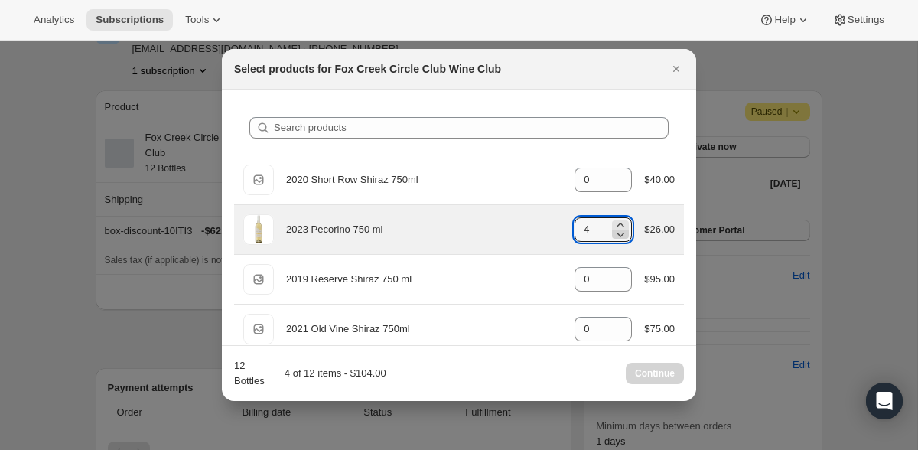
click at [624, 238] on icon ":r1cm:" at bounding box center [620, 234] width 15 height 15
type input "0"
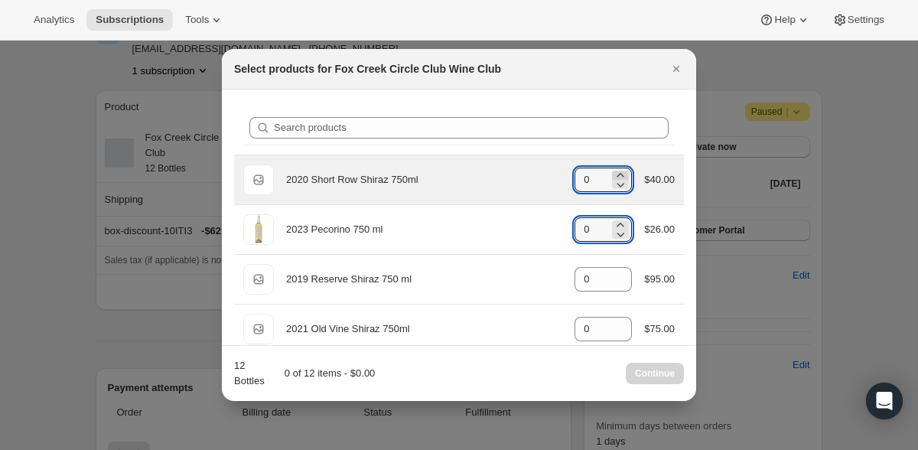
click at [620, 175] on icon ":r1cm:" at bounding box center [621, 175] width 7 height 4
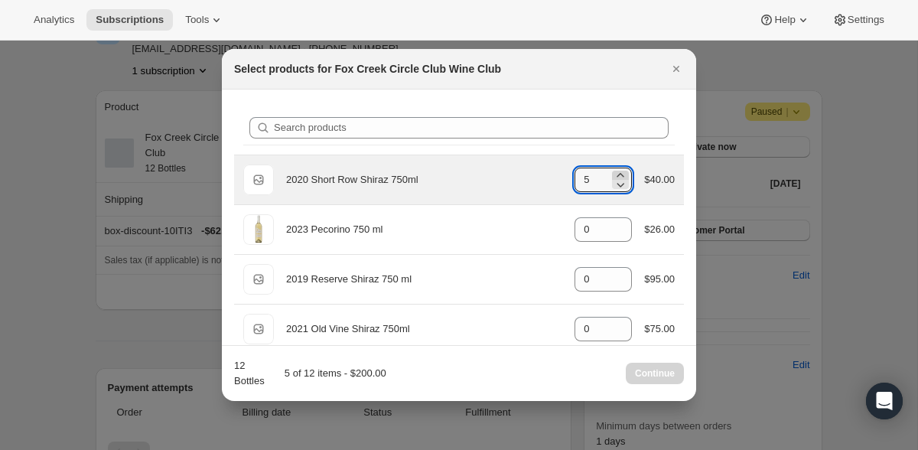
click at [620, 175] on icon ":r1cm:" at bounding box center [621, 175] width 7 height 4
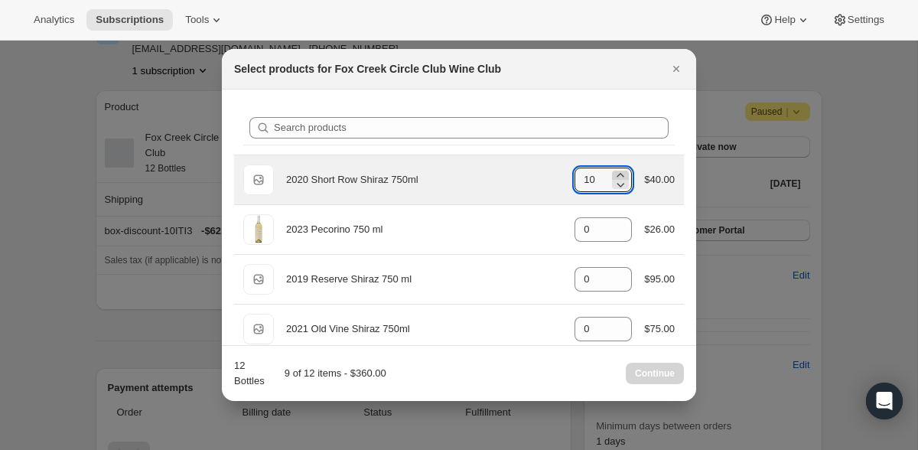
click at [620, 175] on icon ":r1cm:" at bounding box center [621, 175] width 7 height 4
type input "12"
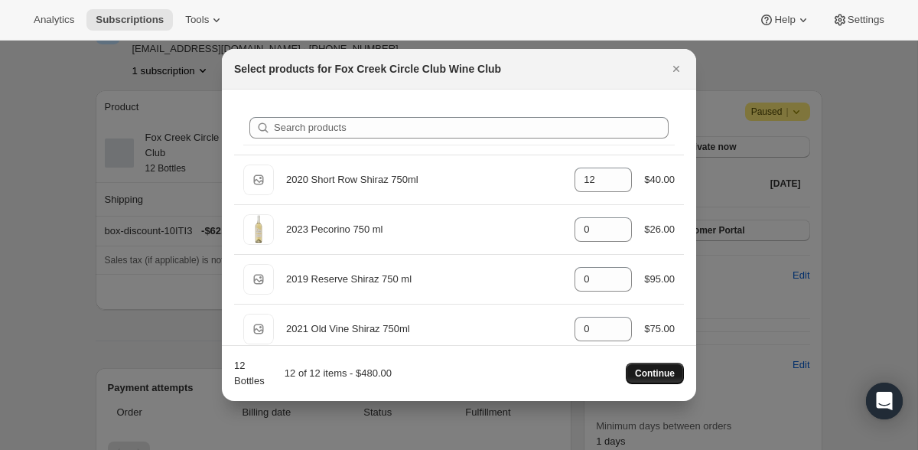
click at [666, 370] on span "Continue" at bounding box center [655, 373] width 40 height 12
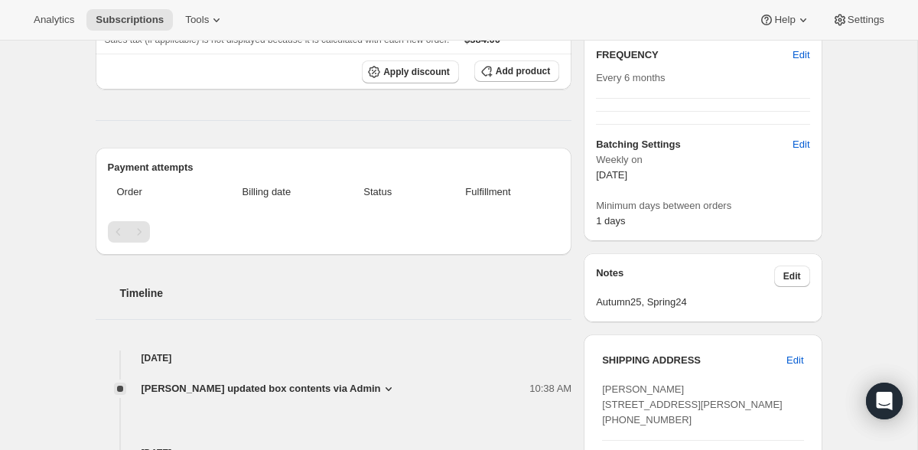
scroll to position [0, 0]
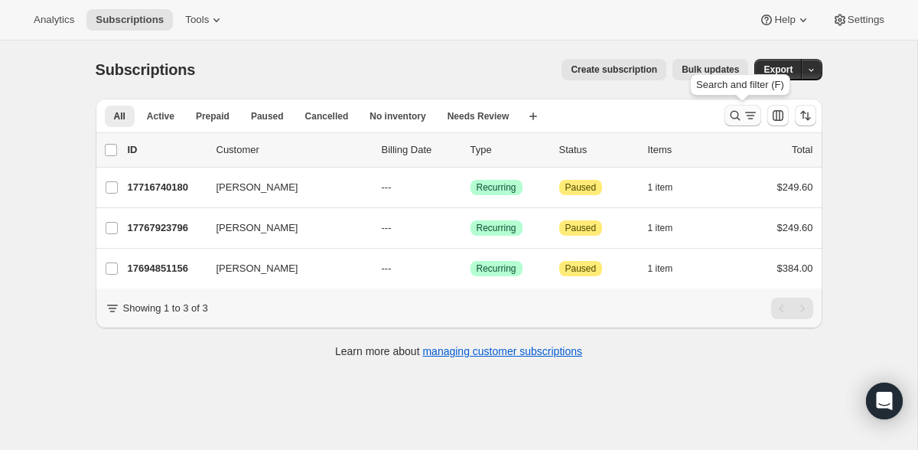
click at [735, 115] on icon "Search and filter results" at bounding box center [735, 115] width 15 height 15
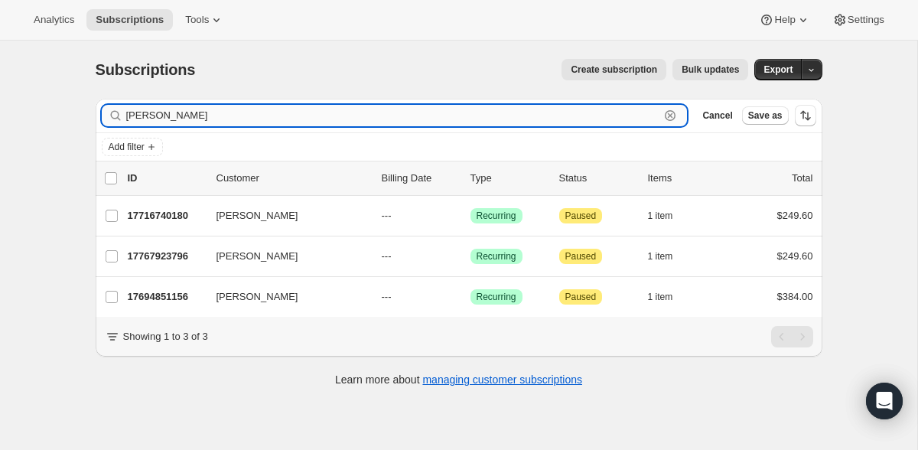
drag, startPoint x: 188, startPoint y: 114, endPoint x: 103, endPoint y: 119, distance: 85.9
click at [126, 119] on input "walker" at bounding box center [393, 115] width 534 height 21
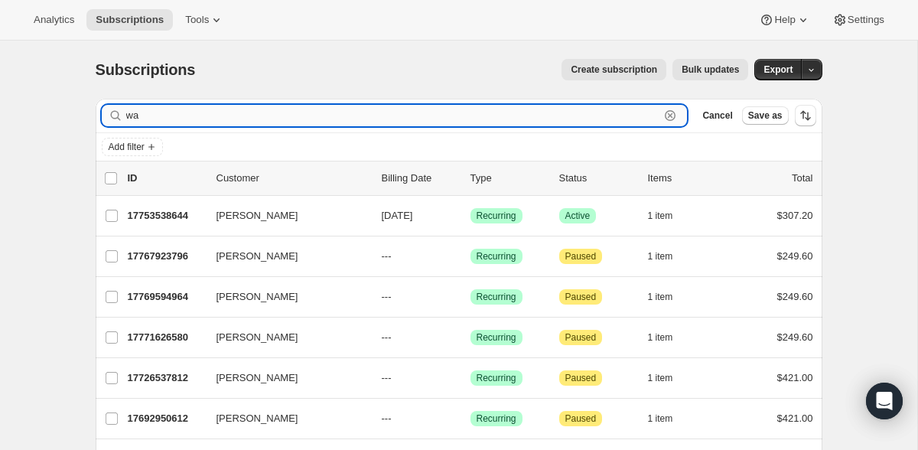
click at [158, 117] on input "wa" at bounding box center [393, 115] width 534 height 21
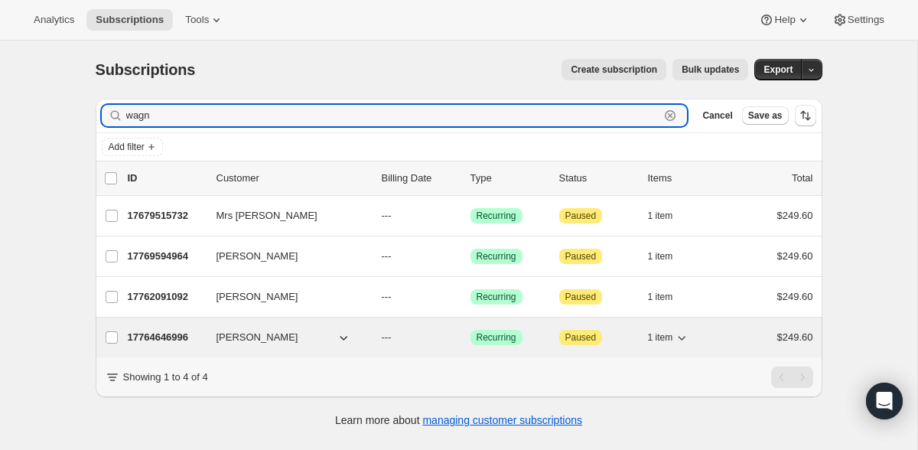
type input "wagn"
click at [176, 340] on p "17764646996" at bounding box center [166, 337] width 77 height 15
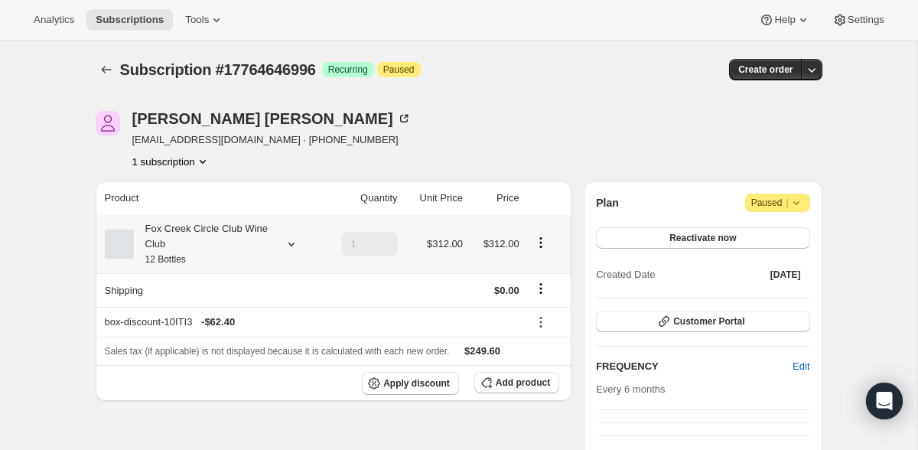
click at [292, 245] on icon at bounding box center [291, 245] width 6 height 4
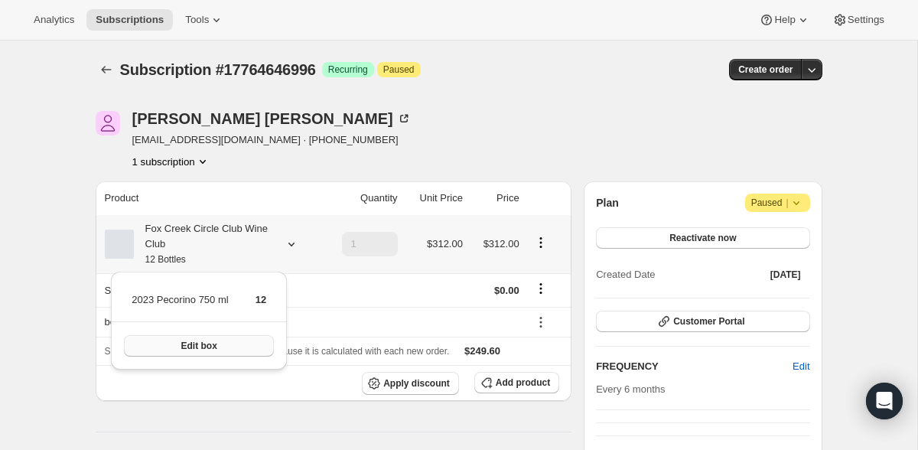
click at [215, 343] on span "Edit box" at bounding box center [199, 346] width 36 height 12
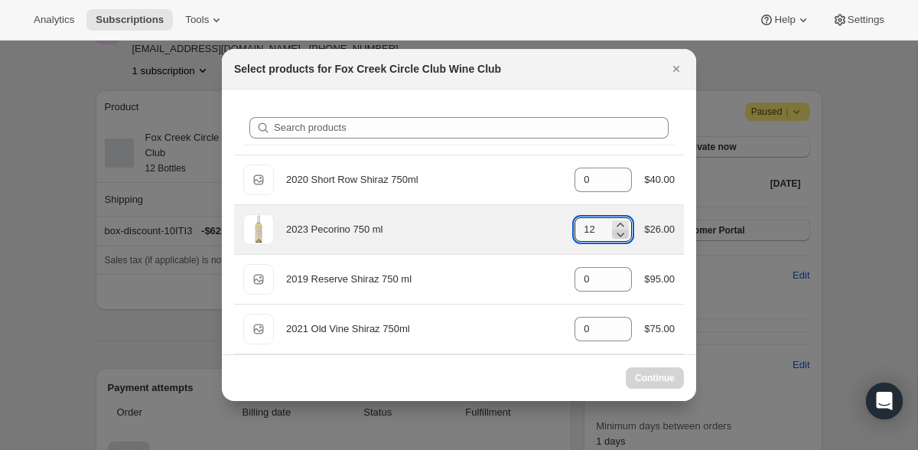
click at [619, 236] on icon ":r1v5:" at bounding box center [620, 234] width 15 height 15
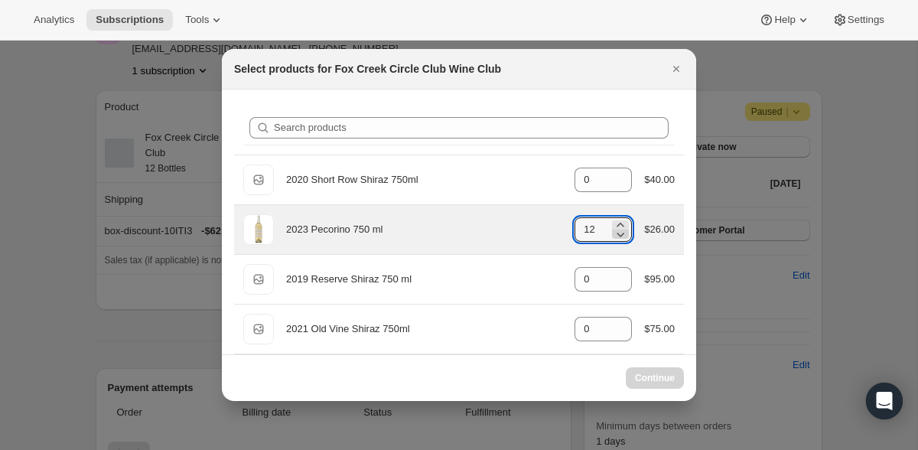
click at [619, 236] on icon ":r1v5:" at bounding box center [620, 234] width 15 height 15
click at [621, 240] on icon ":r1v5:" at bounding box center [620, 234] width 15 height 15
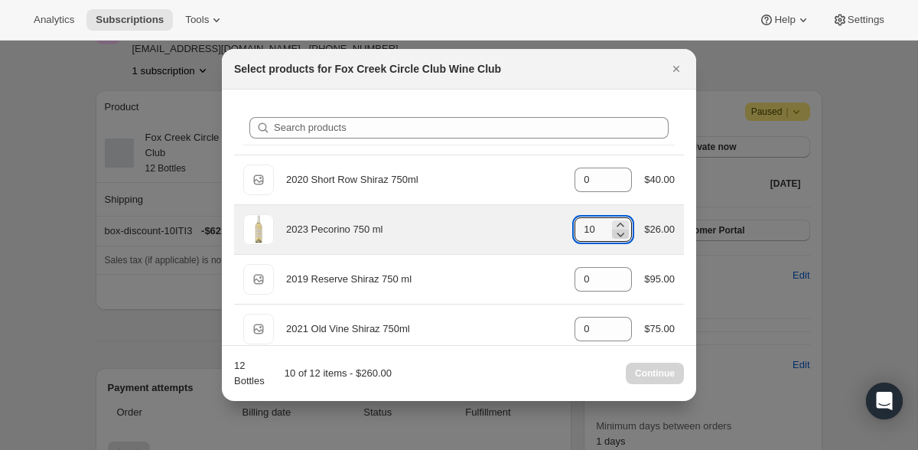
click at [621, 240] on icon ":r1v5:" at bounding box center [620, 234] width 15 height 15
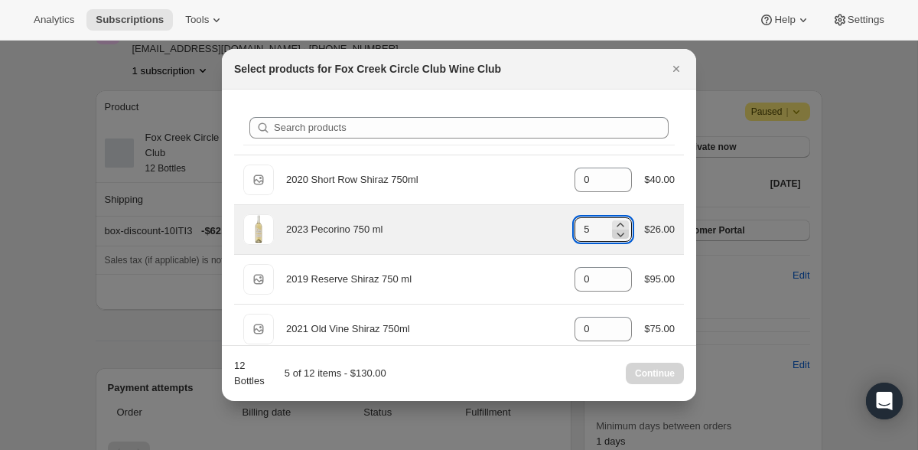
click at [621, 240] on icon ":r1v5:" at bounding box center [620, 234] width 15 height 15
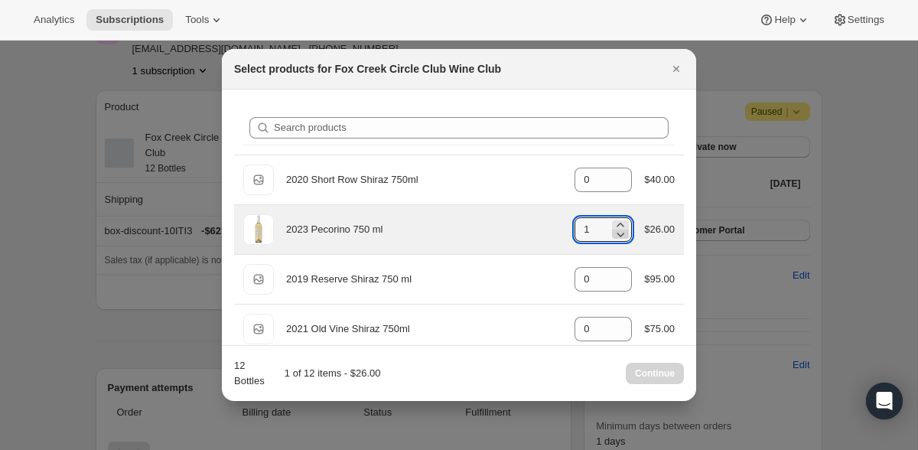
type input "0"
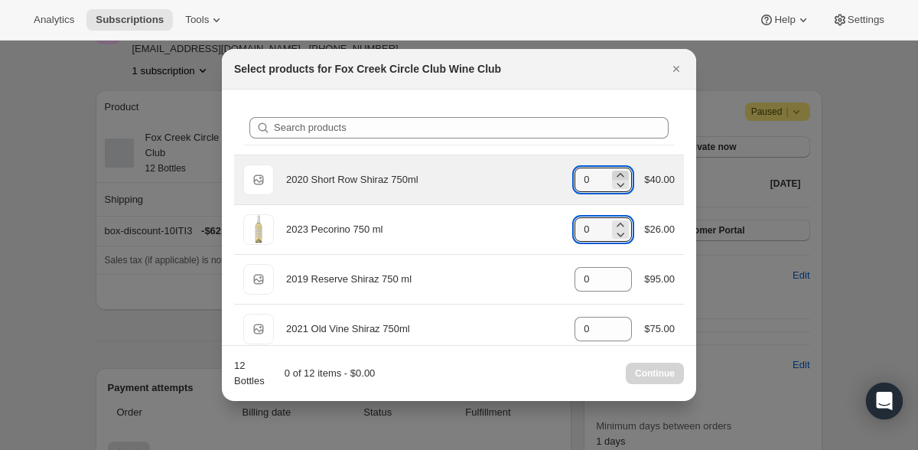
click at [622, 171] on icon ":r1v5:" at bounding box center [620, 175] width 15 height 15
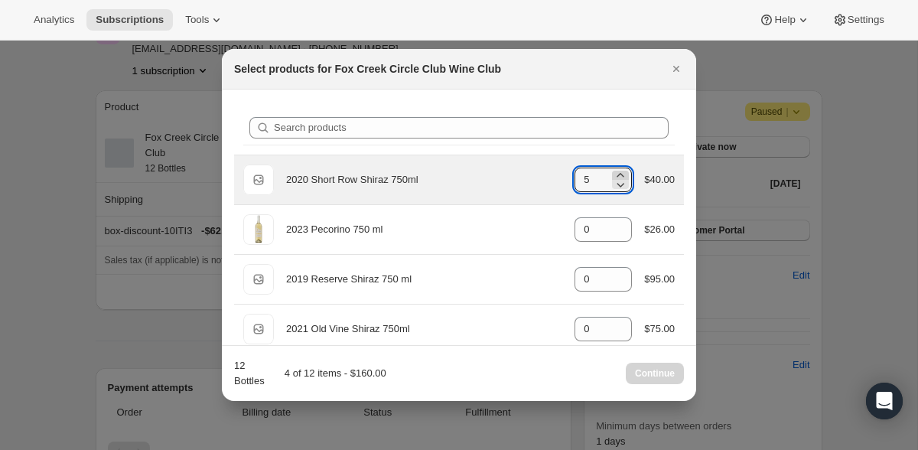
click at [622, 171] on icon ":r1v5:" at bounding box center [620, 175] width 15 height 15
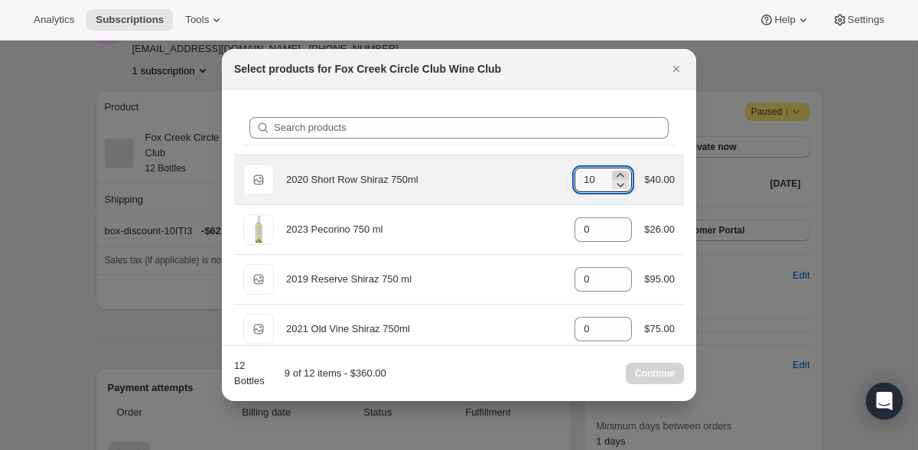
click at [622, 171] on icon ":r1v5:" at bounding box center [620, 175] width 15 height 15
type input "12"
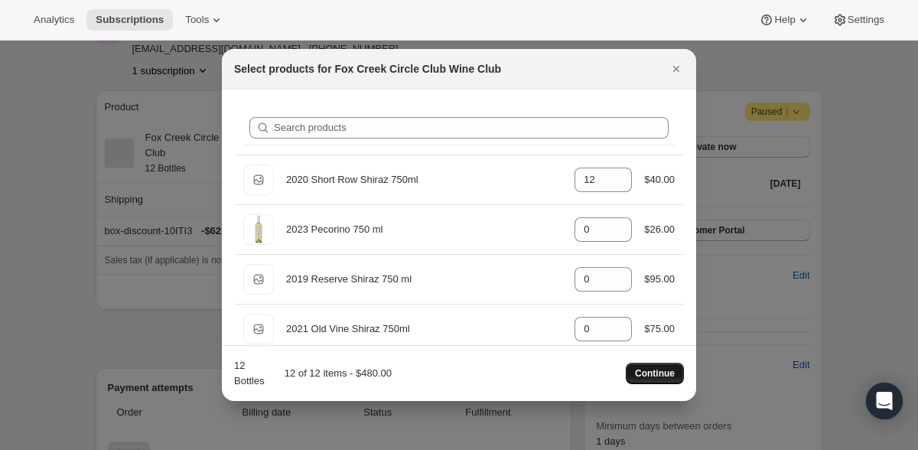
click at [661, 369] on span "Continue" at bounding box center [655, 373] width 40 height 12
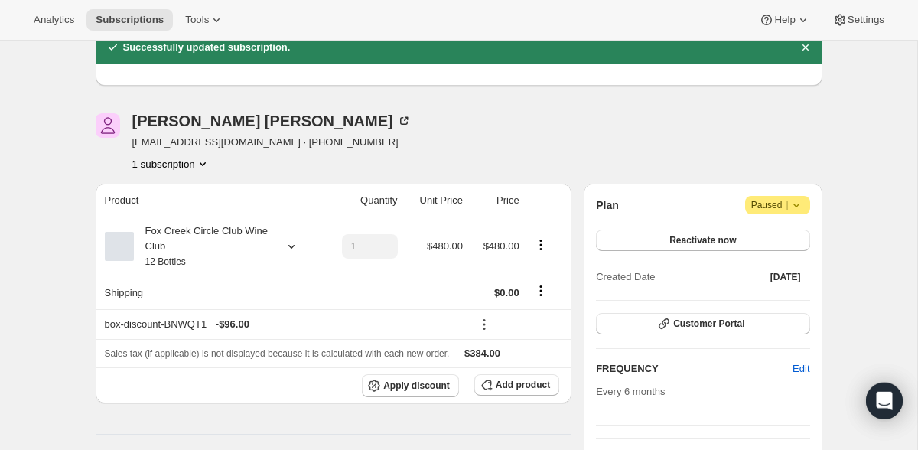
scroll to position [77, 0]
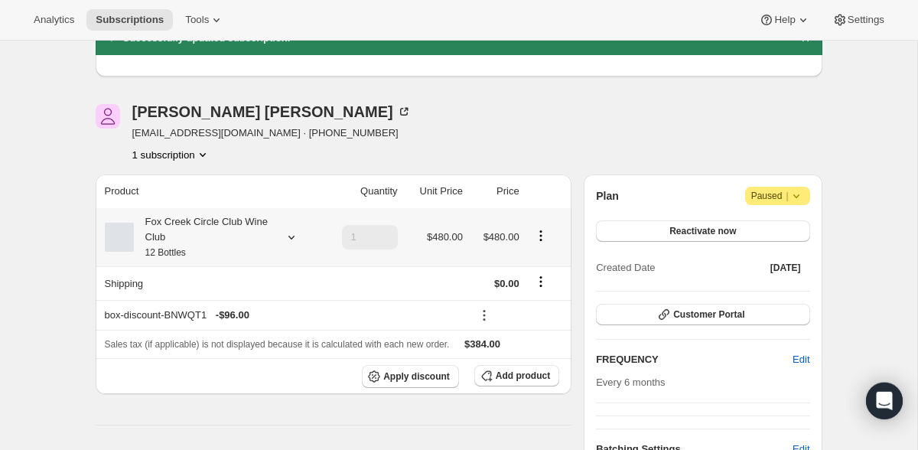
click at [291, 234] on icon at bounding box center [291, 237] width 15 height 15
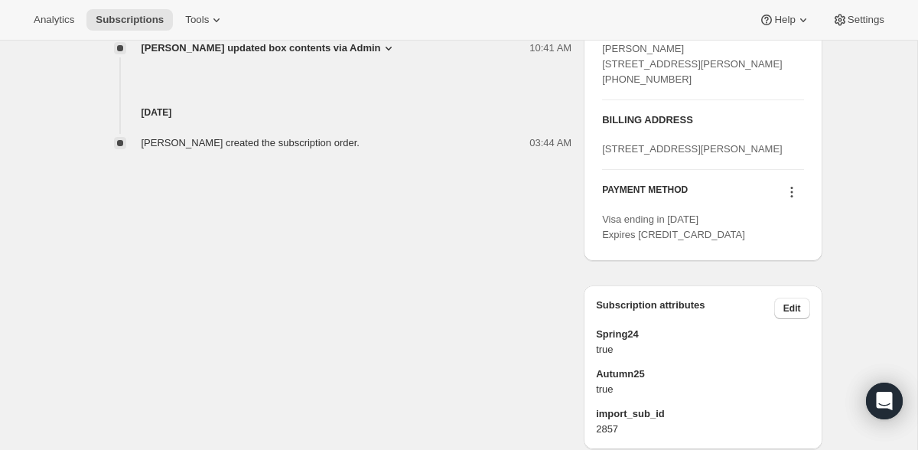
scroll to position [723, 0]
click at [794, 199] on icon at bounding box center [791, 191] width 15 height 15
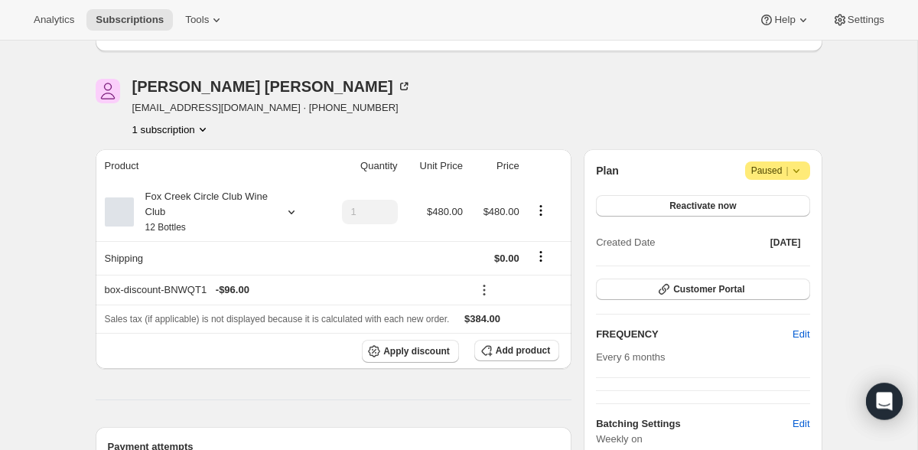
scroll to position [115, 0]
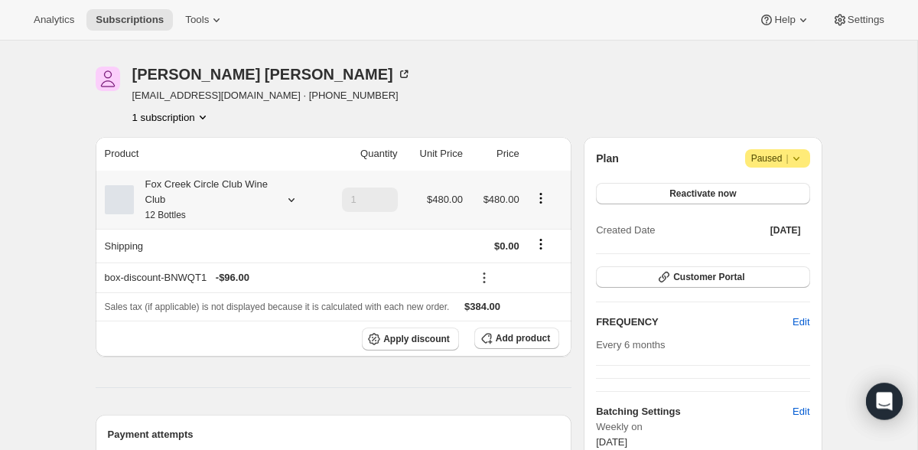
click at [292, 200] on icon at bounding box center [291, 199] width 15 height 15
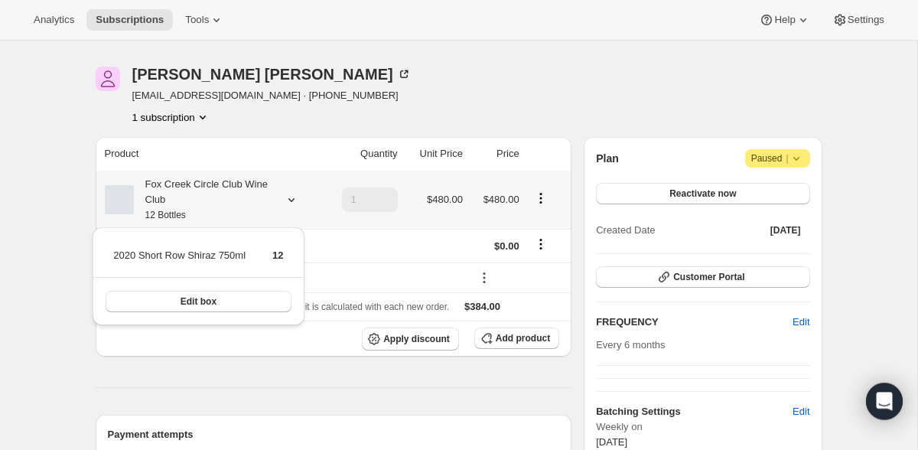
click at [289, 199] on icon at bounding box center [291, 200] width 6 height 4
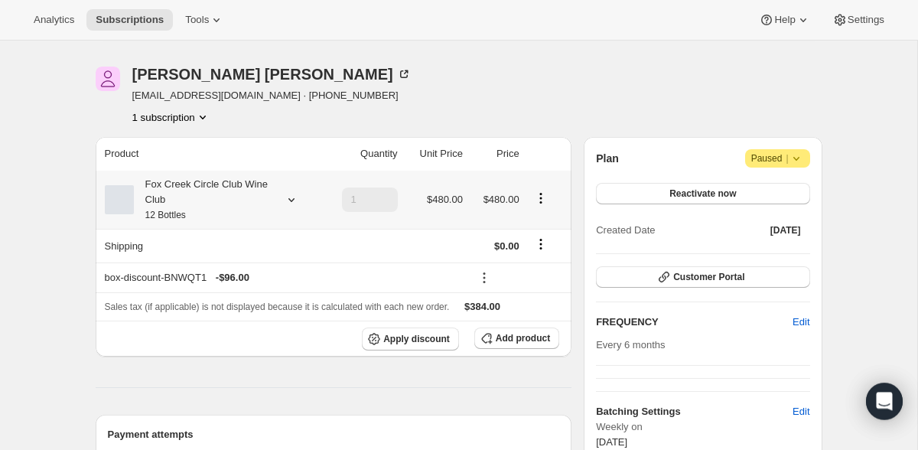
click at [289, 199] on icon at bounding box center [291, 200] width 6 height 4
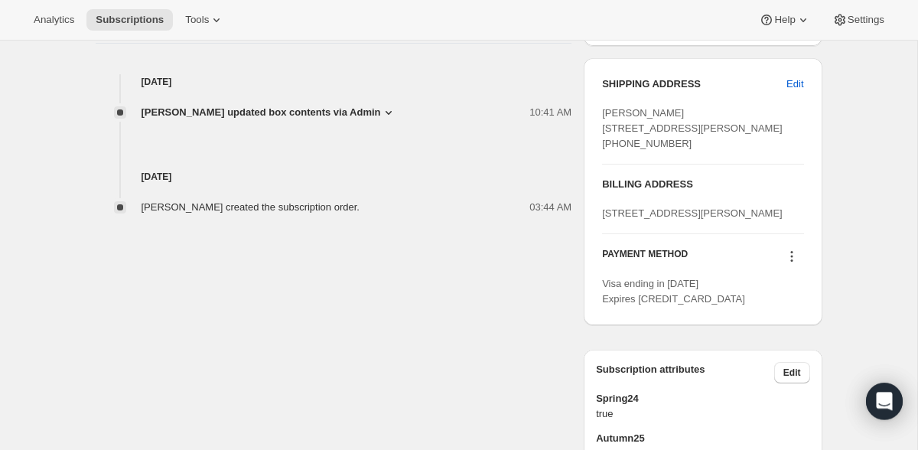
scroll to position [657, 0]
click at [794, 265] on icon at bounding box center [791, 256] width 15 height 15
click at [785, 386] on span "Add credit card" at bounding box center [769, 383] width 67 height 11
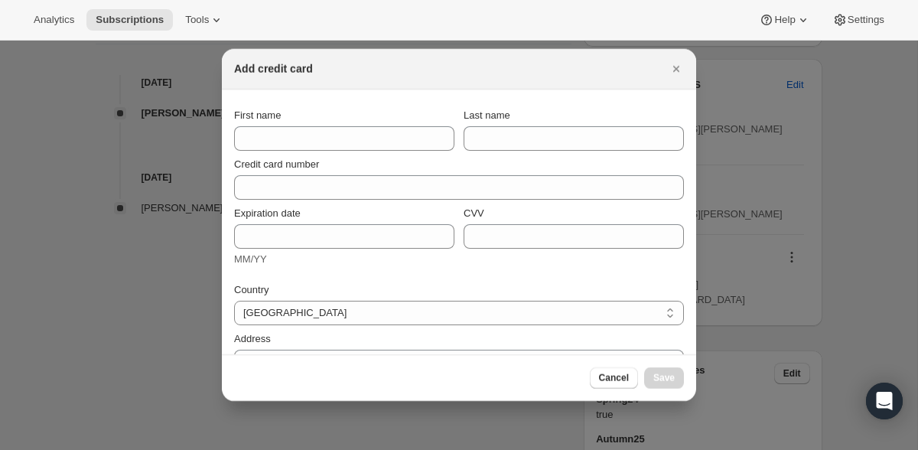
select select "ACT"
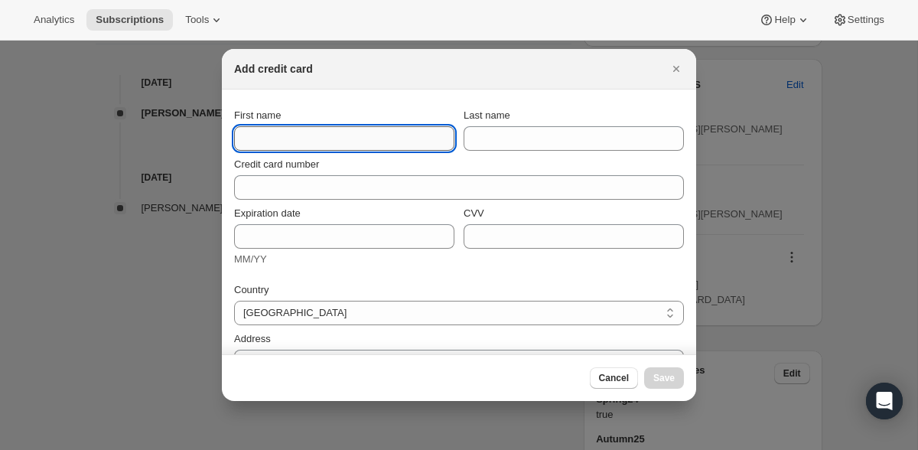
click at [305, 134] on input "First name" at bounding box center [344, 138] width 220 height 24
type input "Kate"
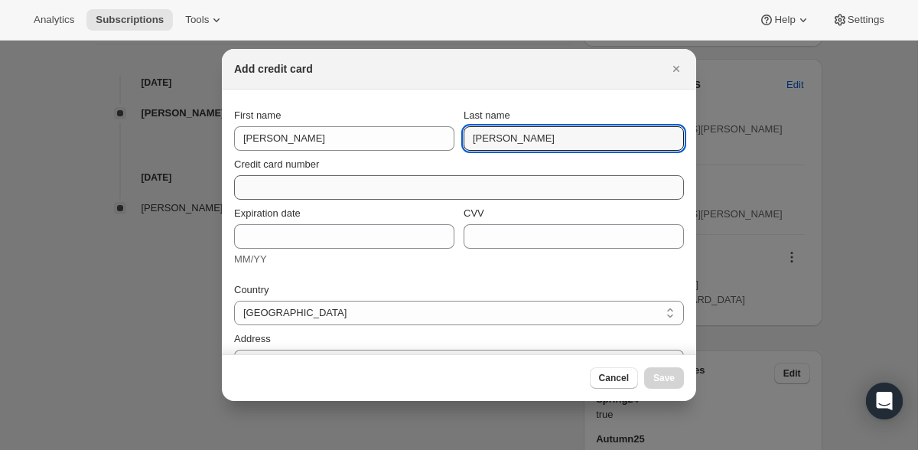
type input "Wagner"
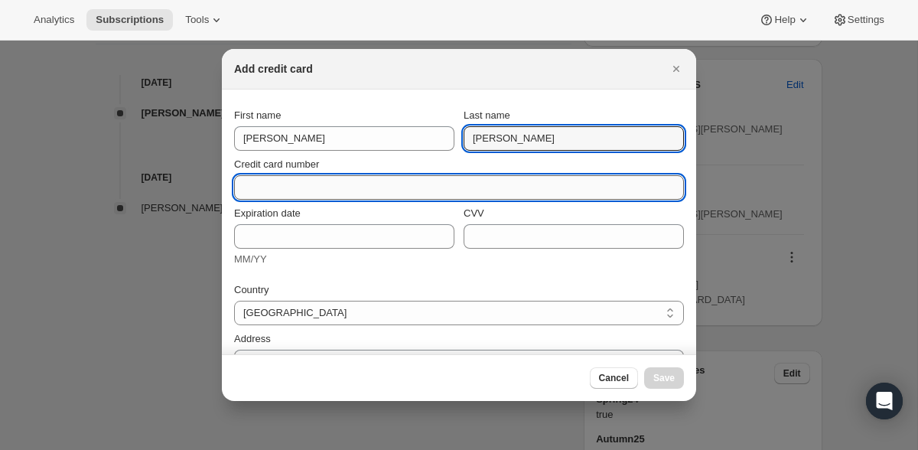
click at [266, 190] on input "Credit card number" at bounding box center [453, 187] width 438 height 24
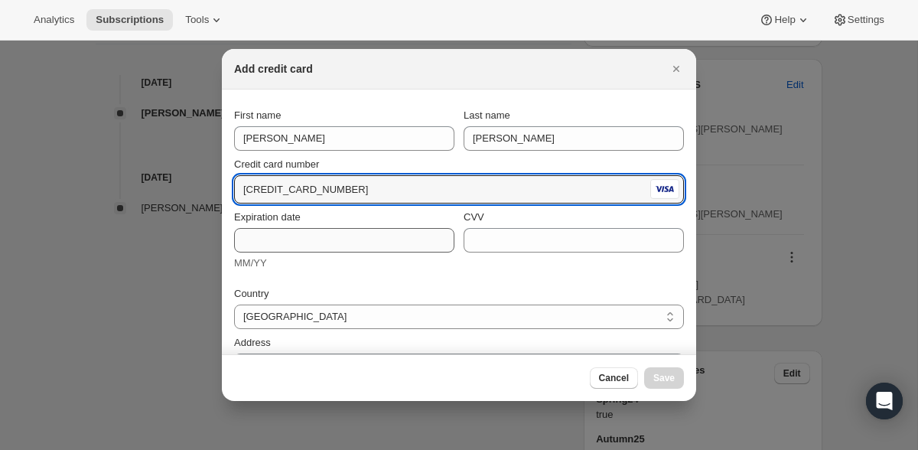
type input "4564 6801 1387 1437"
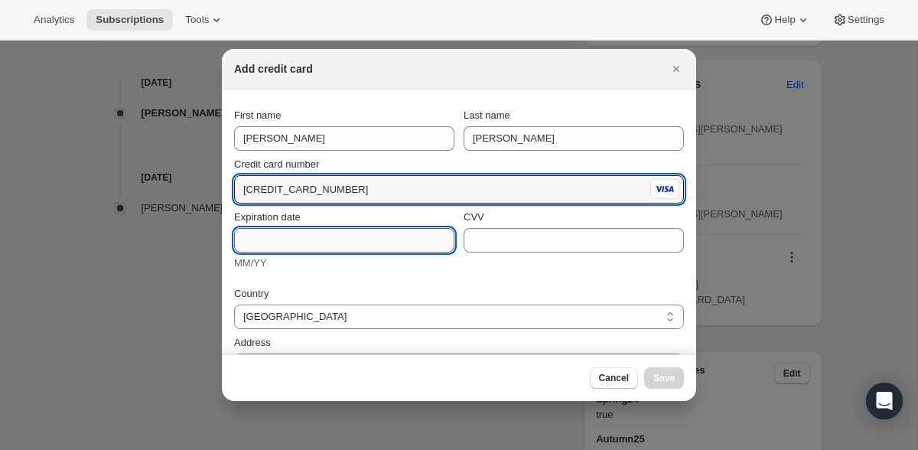
click at [282, 240] on input "Expiration date" at bounding box center [344, 240] width 220 height 24
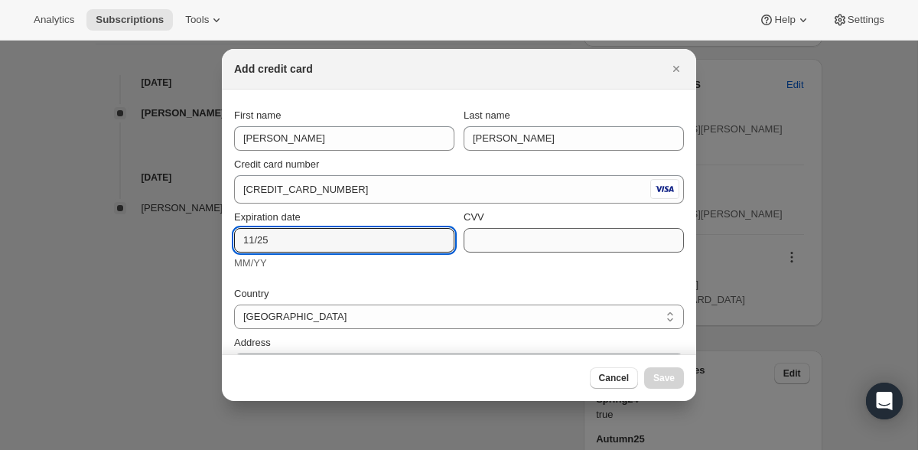
type input "11/25"
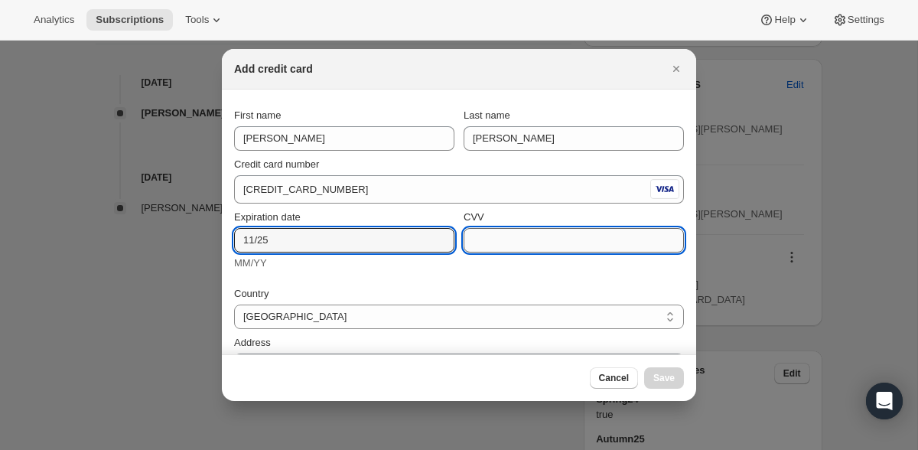
click at [510, 236] on input "CVV" at bounding box center [574, 240] width 220 height 24
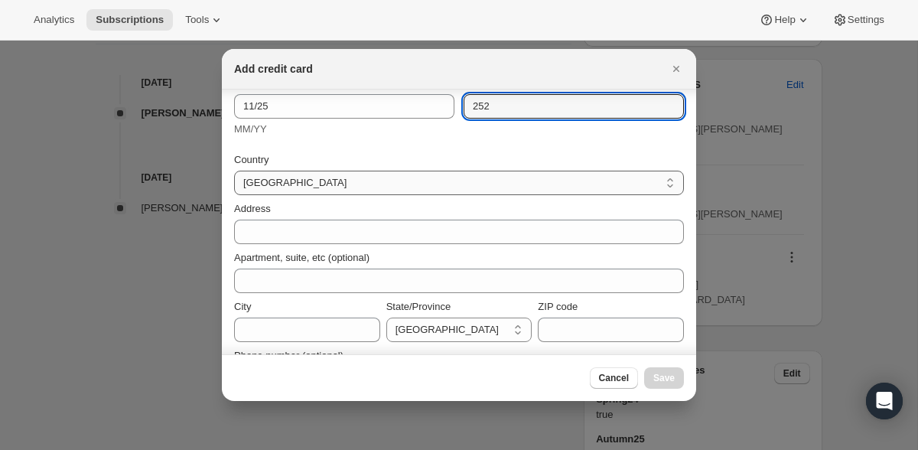
scroll to position [141, 0]
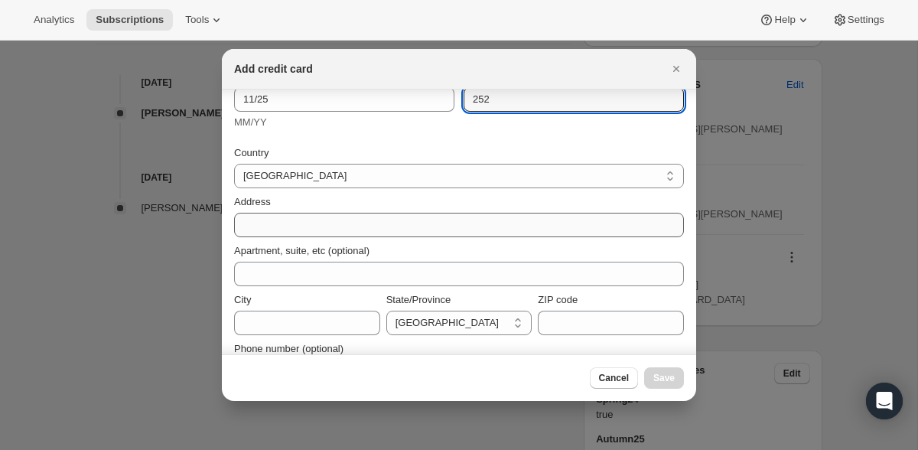
type input "252"
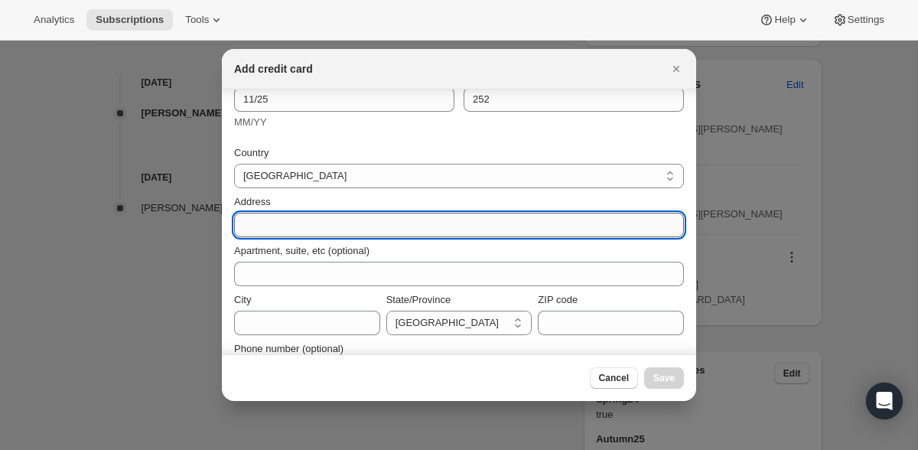
click at [347, 225] on input "Address" at bounding box center [459, 225] width 450 height 24
type input "84 Albert Road"
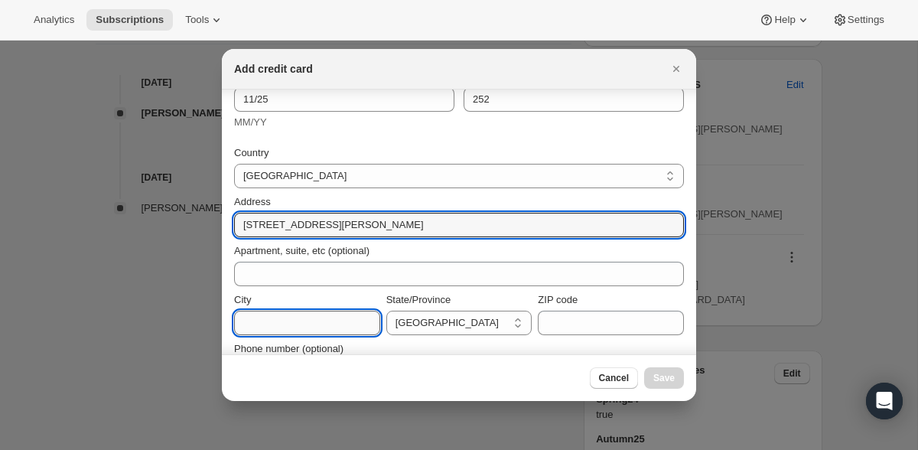
click at [324, 326] on input "City" at bounding box center [307, 323] width 146 height 24
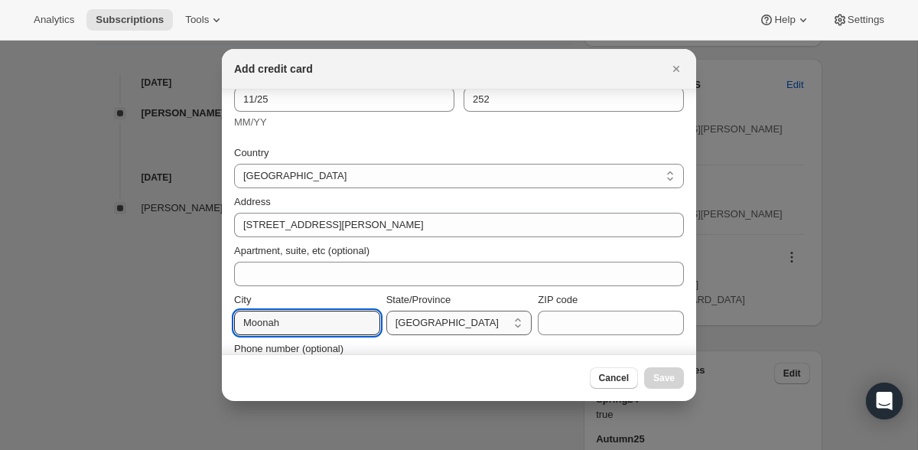
type input "Moonah"
select select "TAS"
click option "Tasmania" at bounding box center [0, 0] width 0 height 0
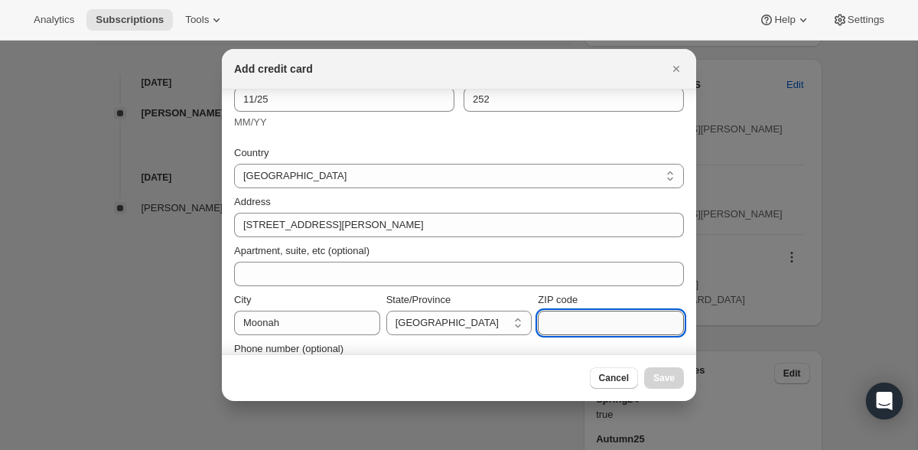
click at [585, 317] on input "ZIP code" at bounding box center [611, 323] width 146 height 24
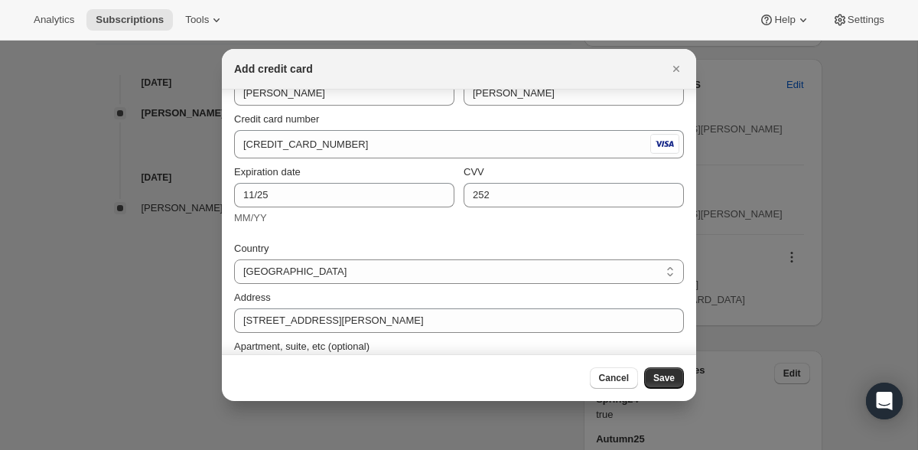
scroll to position [182, 0]
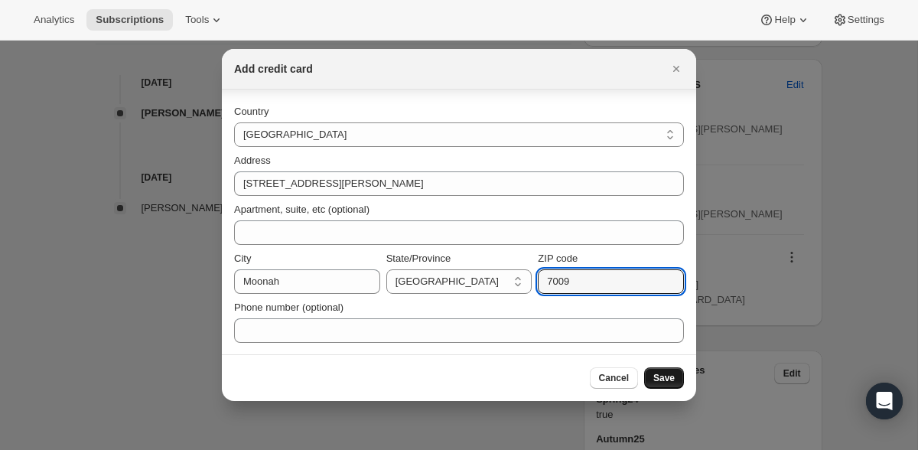
type input "7009"
click at [662, 381] on span "Save" at bounding box center [664, 378] width 21 height 12
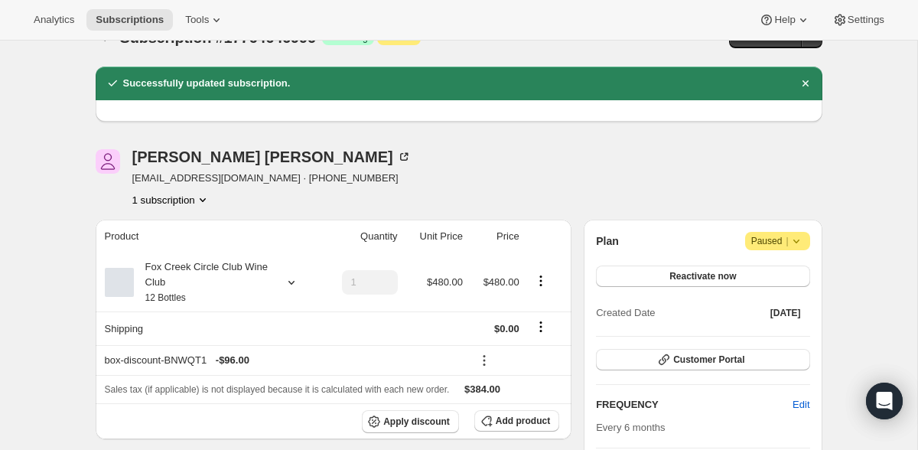
scroll to position [0, 0]
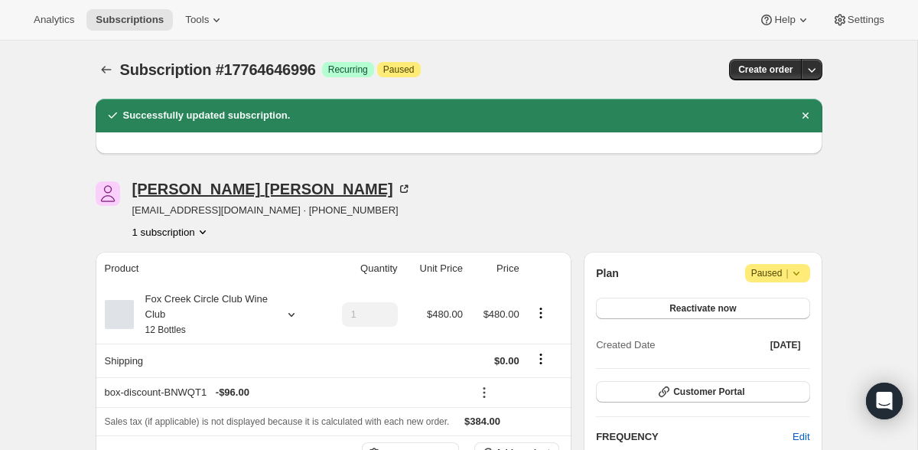
click at [396, 189] on icon at bounding box center [403, 188] width 15 height 15
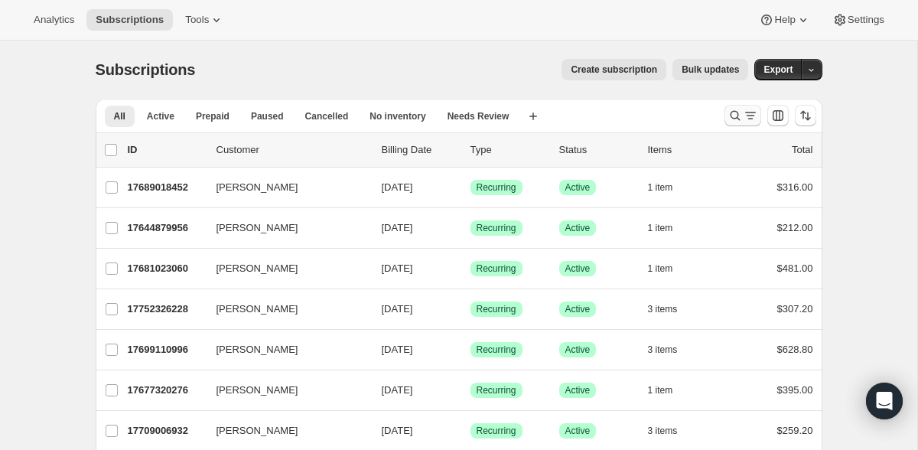
click at [748, 112] on icon "Search and filter results" at bounding box center [750, 115] width 15 height 15
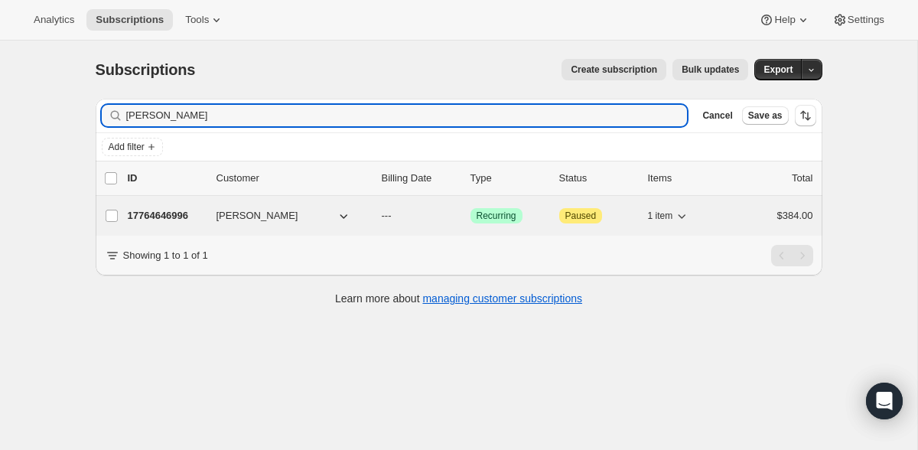
type input "kate wag"
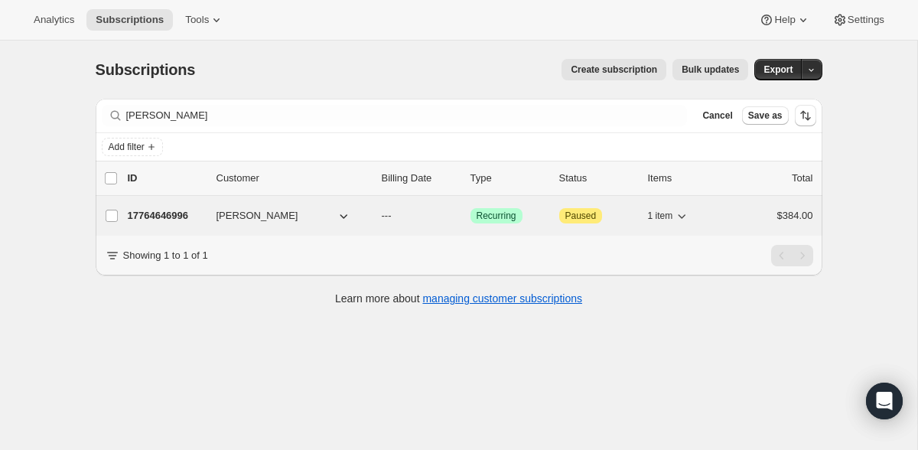
click at [183, 214] on p "17764646996" at bounding box center [166, 215] width 77 height 15
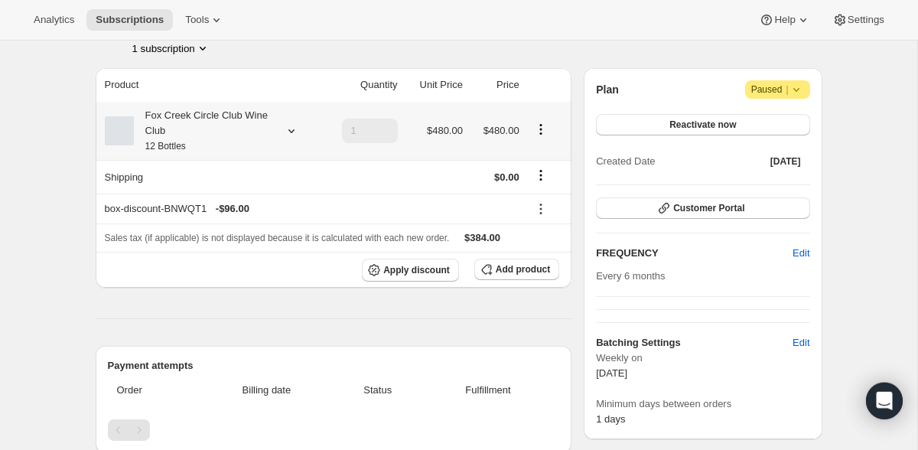
scroll to position [115, 0]
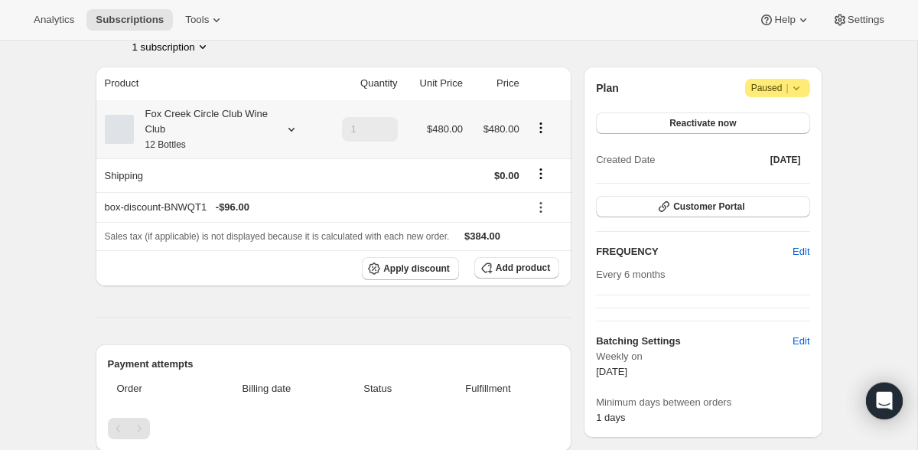
click at [292, 131] on icon at bounding box center [291, 130] width 6 height 4
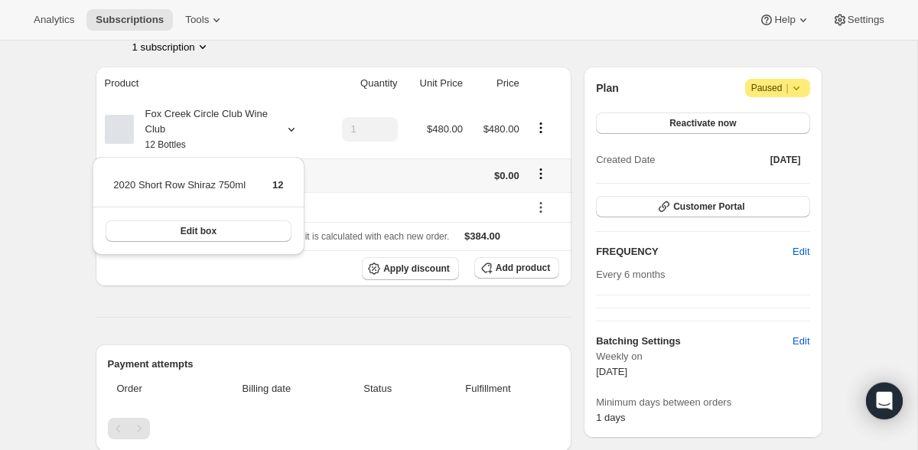
click at [359, 176] on td at bounding box center [361, 175] width 81 height 34
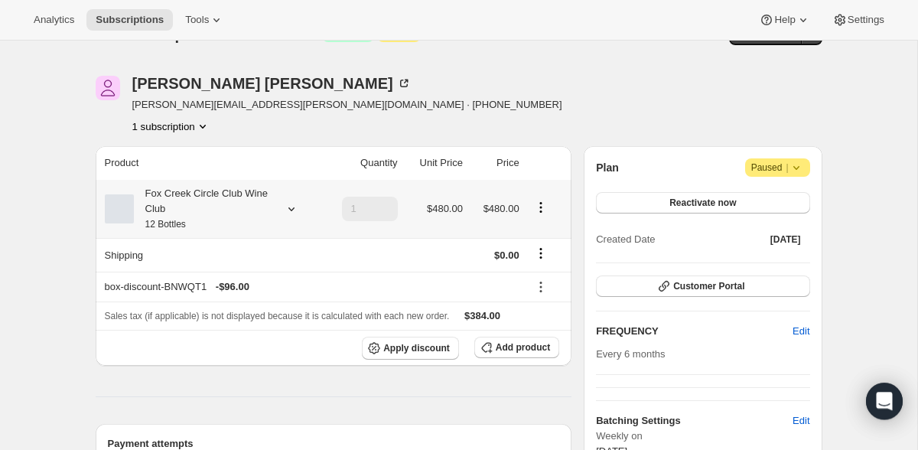
scroll to position [34, 0]
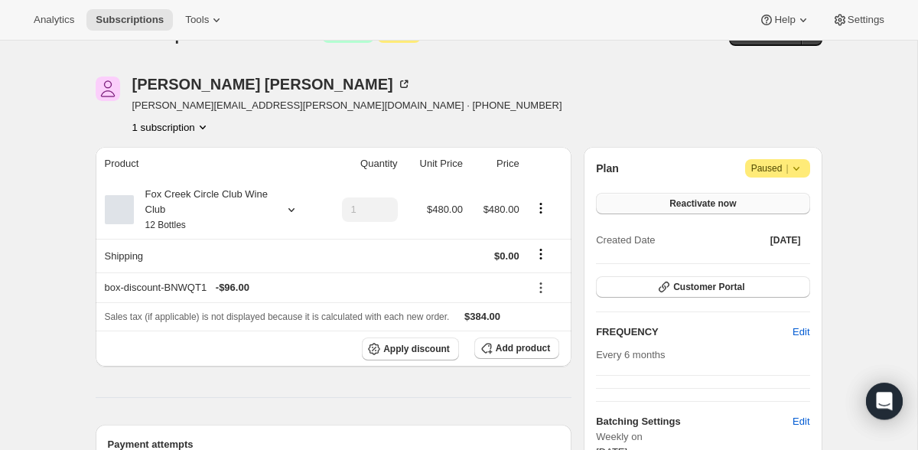
click at [683, 207] on span "Reactivate now" at bounding box center [703, 203] width 67 height 12
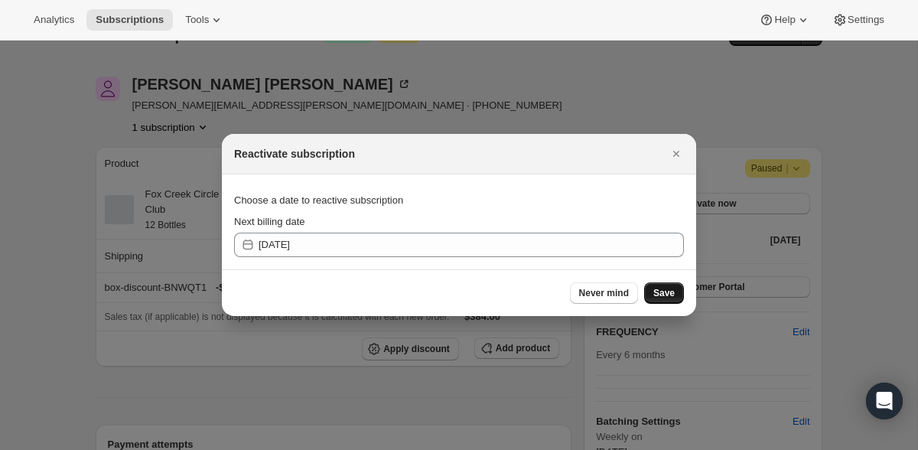
click at [660, 292] on span "Save" at bounding box center [664, 293] width 21 height 12
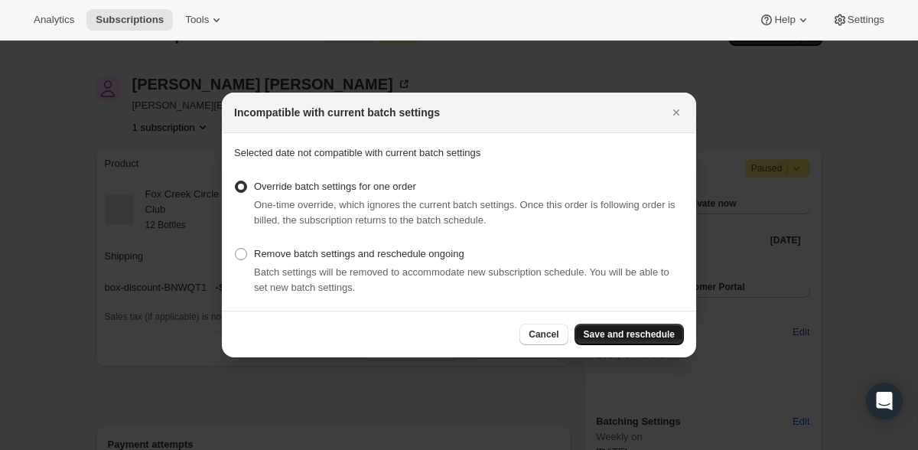
click at [662, 332] on span "Save and reschedule" at bounding box center [629, 334] width 91 height 12
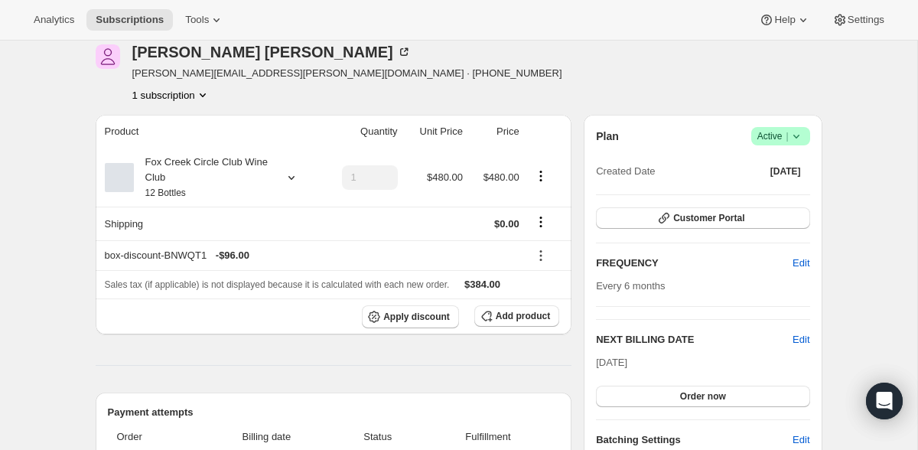
scroll to position [0, 0]
